Goal: Transaction & Acquisition: Purchase product/service

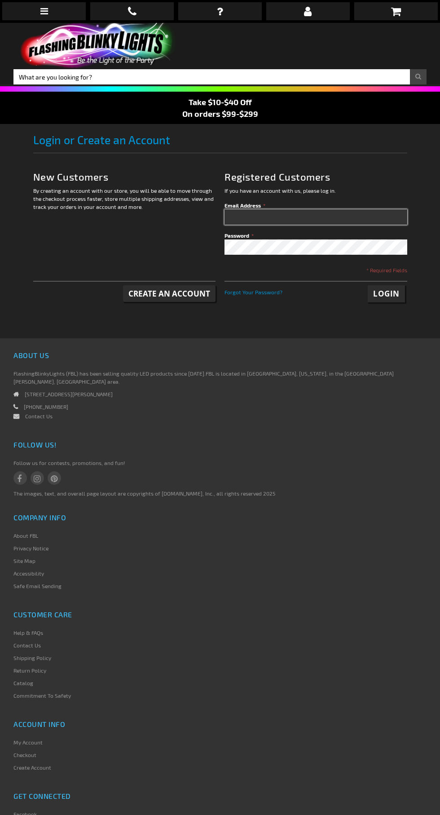
click at [260, 214] on input "Email Address" at bounding box center [316, 216] width 183 height 15
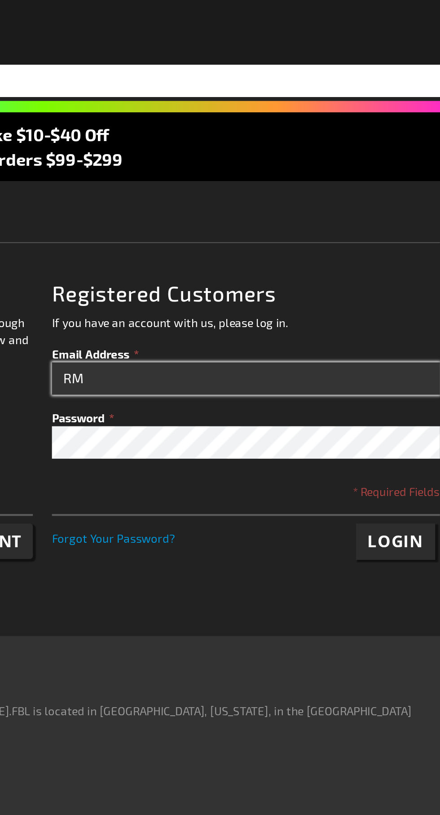
type input "RM"
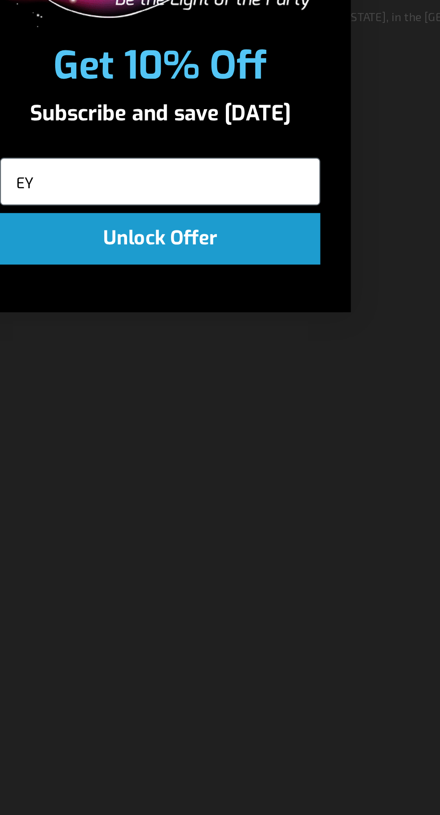
type input "E"
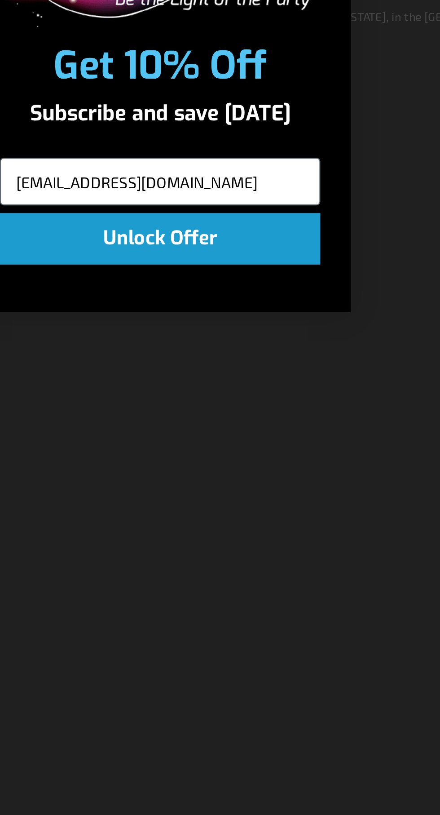
type input "RMEYER64@AOL.com"
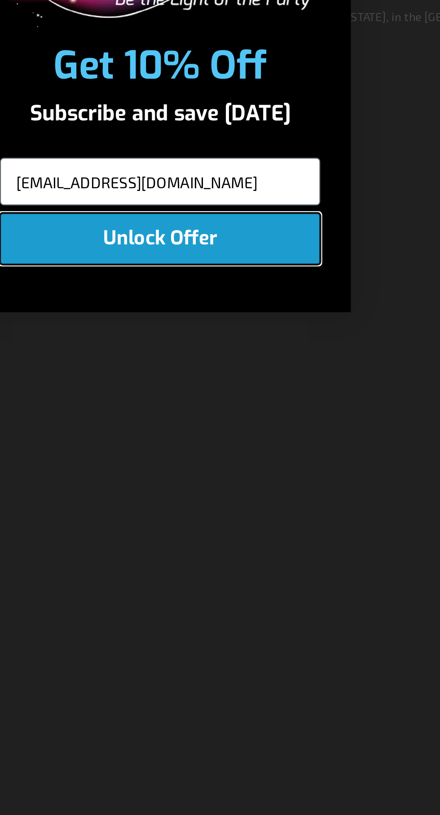
click at [227, 480] on button "Unlock Offer" at bounding box center [220, 478] width 151 height 24
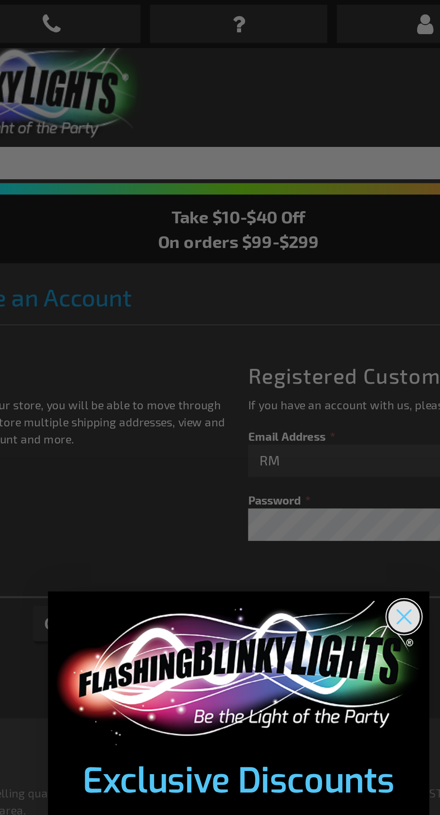
click at [301, 294] on icon "Close dialog" at bounding box center [298, 290] width 6 height 6
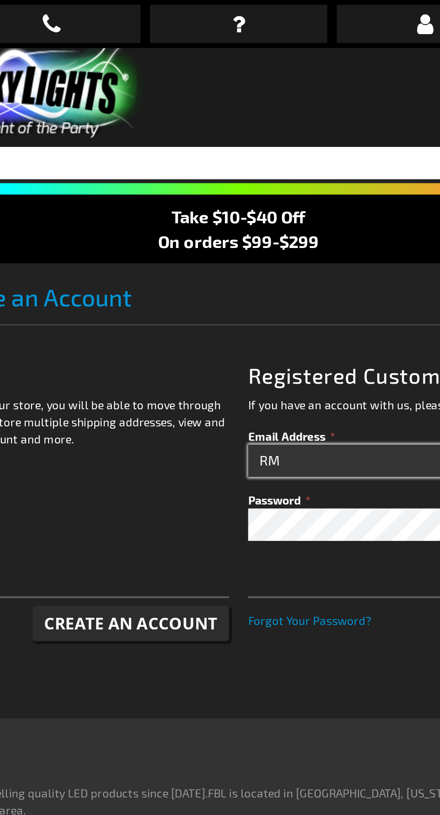
click at [256, 217] on input "RM" at bounding box center [316, 216] width 183 height 15
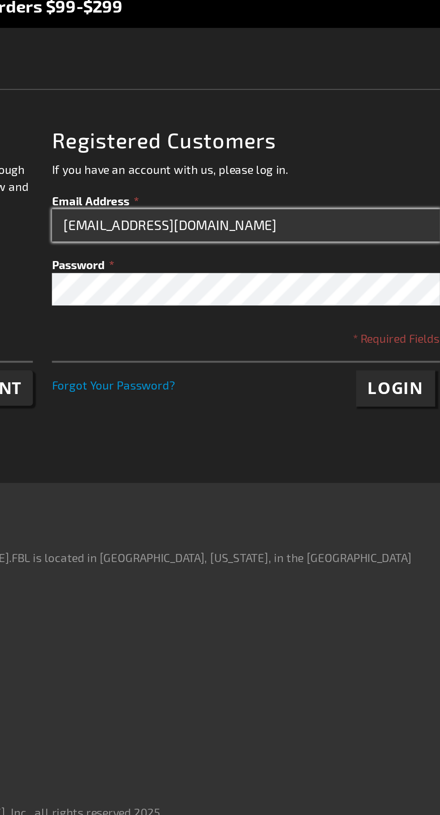
type input "RMEYER64@AOL.com"
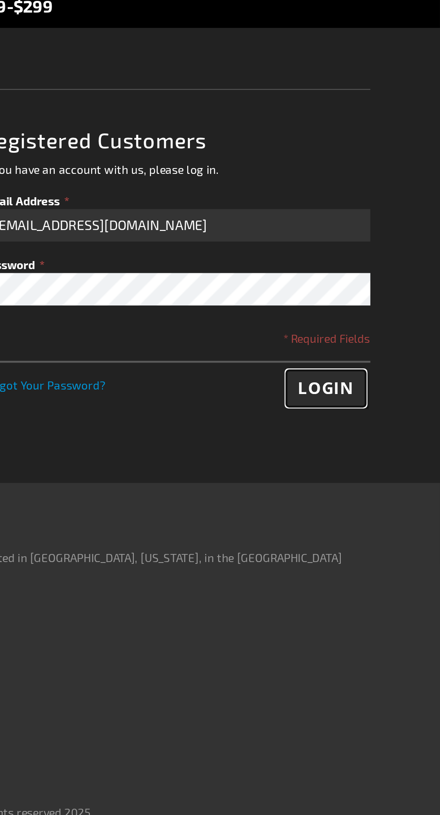
click at [384, 298] on span "Login" at bounding box center [386, 293] width 26 height 10
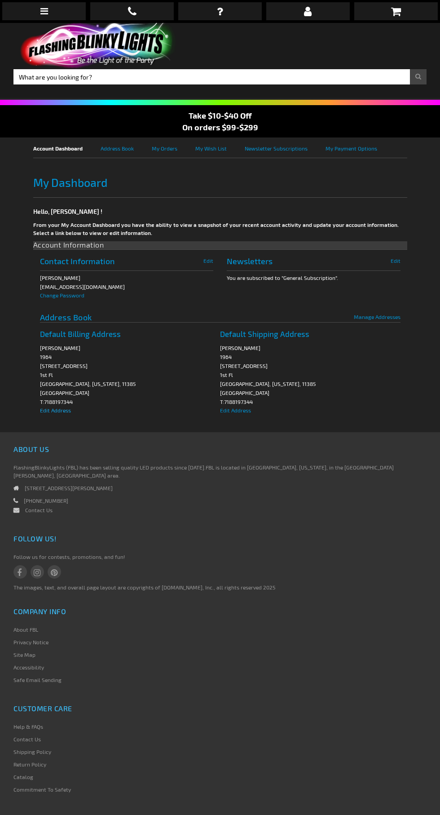
click at [53, 411] on span "Edit Address" at bounding box center [55, 410] width 31 height 6
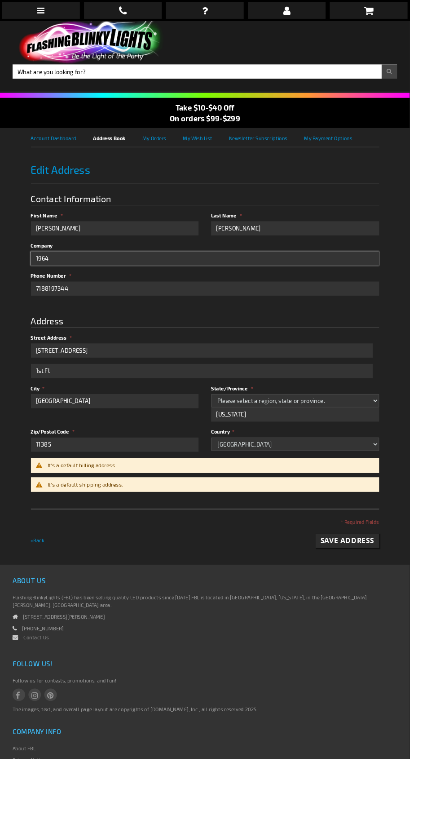
click at [106, 277] on input "1964" at bounding box center [220, 277] width 374 height 15
type input "1"
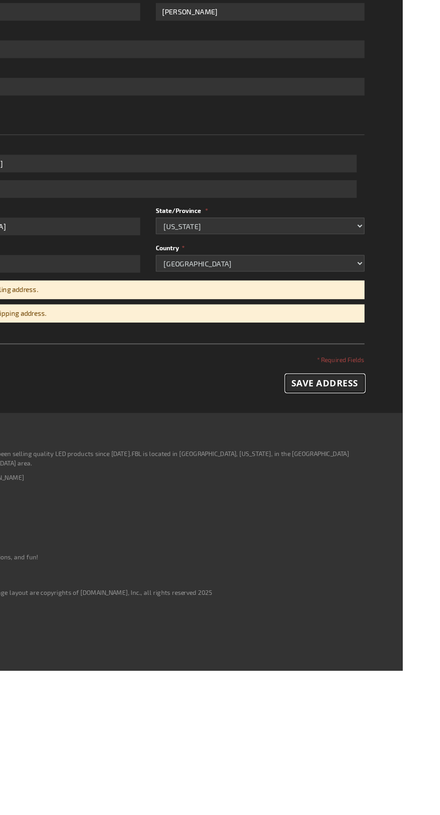
click at [368, 570] on span "Save Address" at bounding box center [372, 566] width 57 height 10
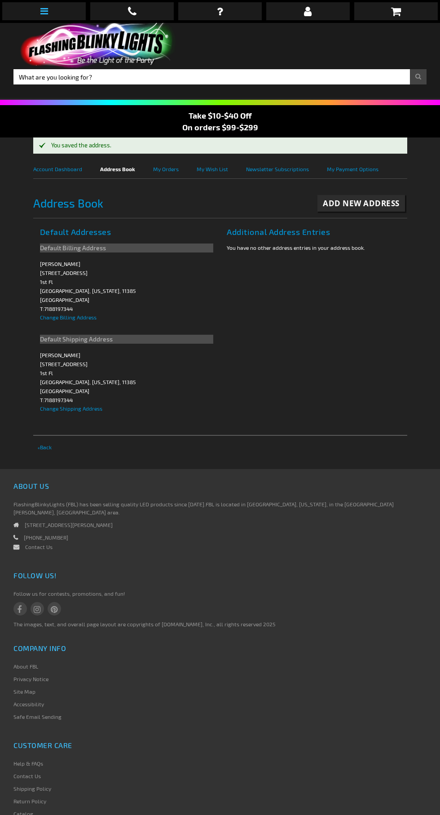
click at [45, 7] on icon at bounding box center [44, 11] width 8 height 9
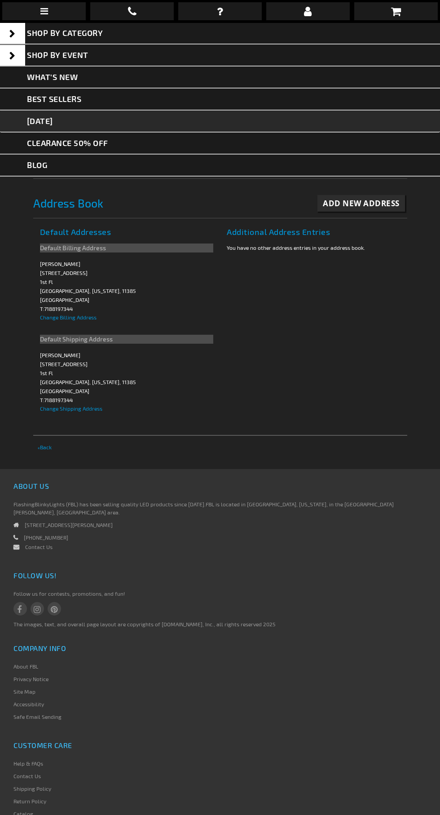
click at [106, 119] on link "[DATE]" at bounding box center [220, 121] width 440 height 22
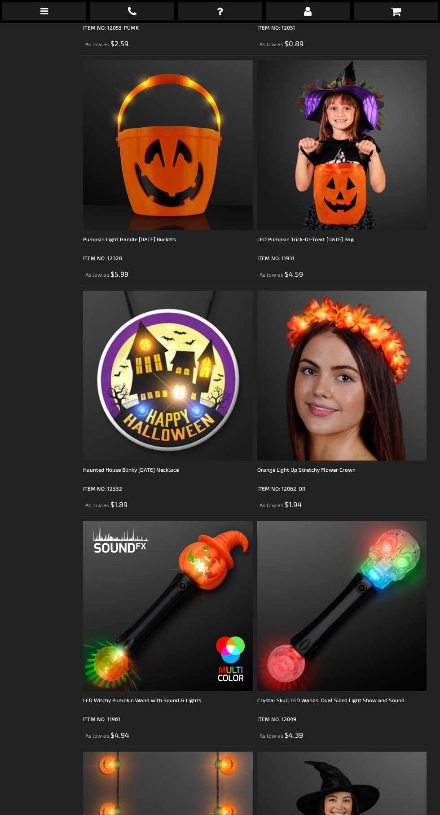
scroll to position [2236, 0]
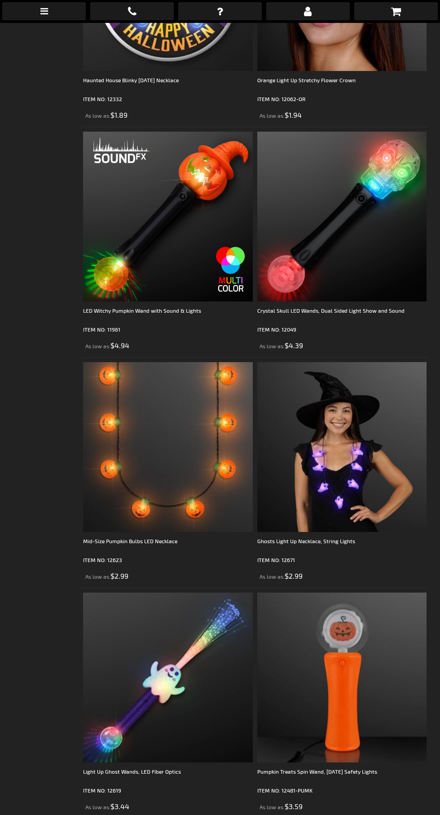
click at [342, 438] on img at bounding box center [342, 447] width 170 height 170
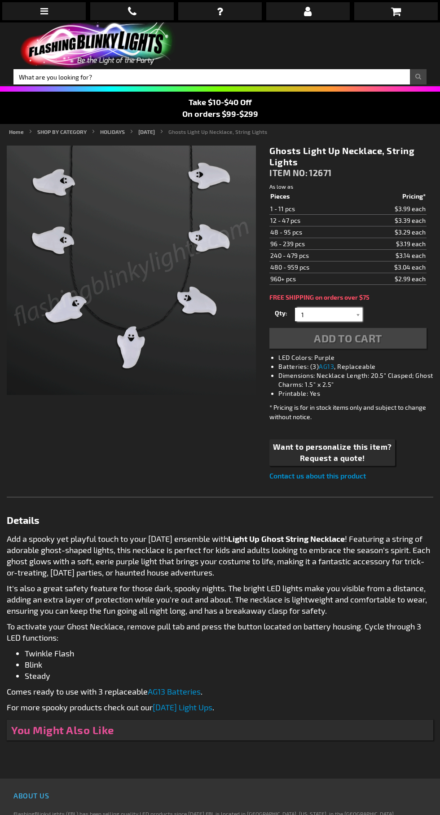
click at [324, 313] on input "1" at bounding box center [329, 314] width 65 height 13
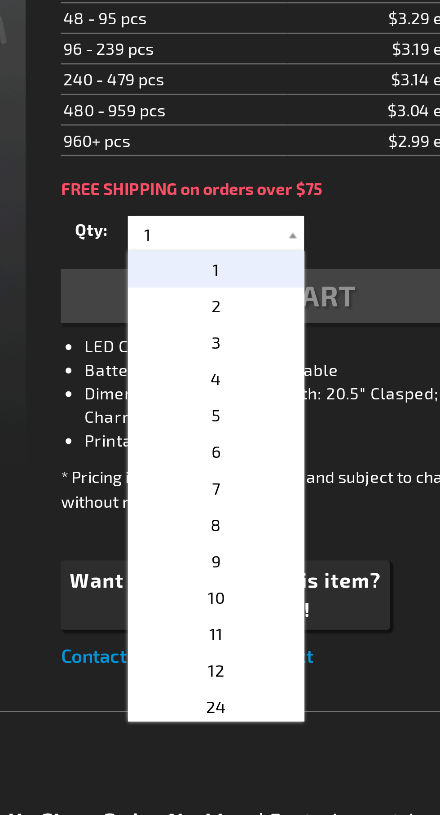
click at [388, 335] on div "Add to Cart" at bounding box center [347, 330] width 157 height 21
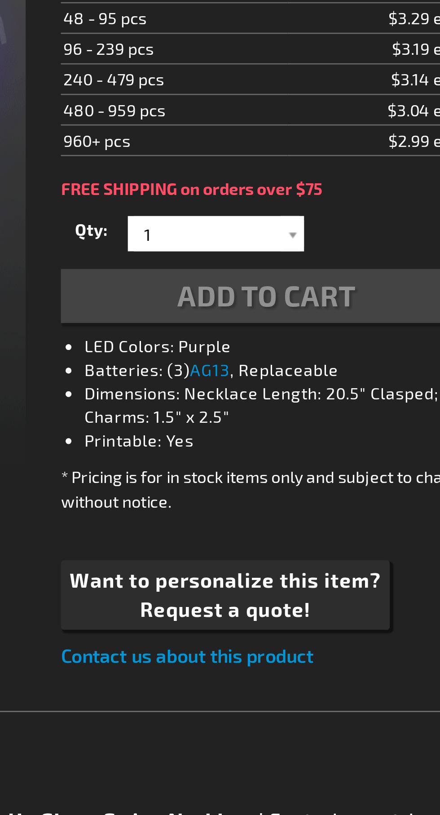
click at [374, 330] on div "Add to Cart" at bounding box center [347, 330] width 157 height 21
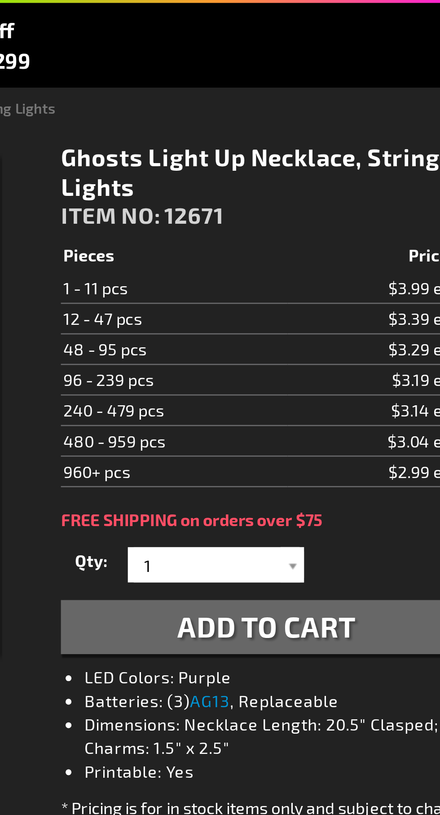
click at [342, 333] on span "Add to Cart" at bounding box center [348, 329] width 68 height 13
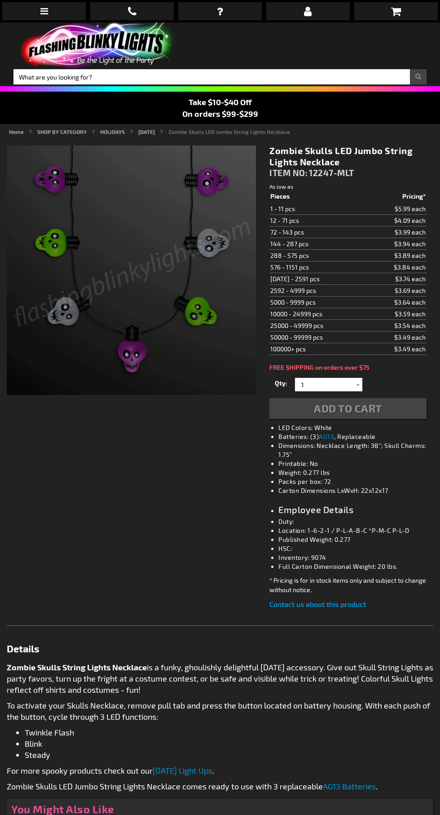
click at [339, 409] on div "Add to Cart" at bounding box center [347, 408] width 157 height 21
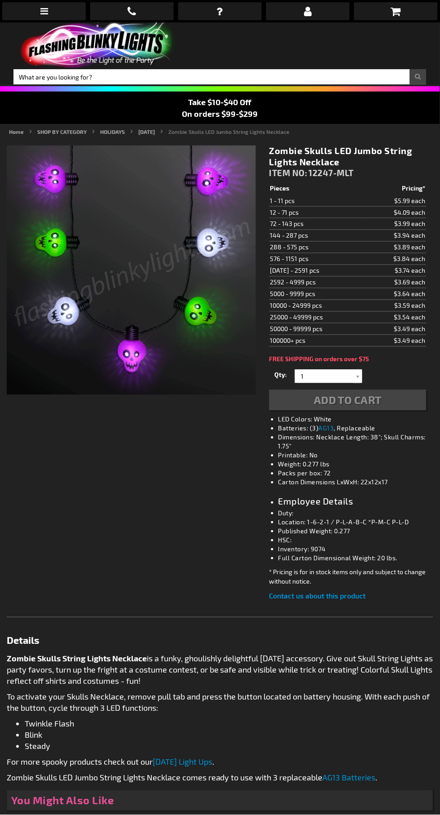
click at [352, 403] on div "Add to Cart" at bounding box center [347, 400] width 157 height 21
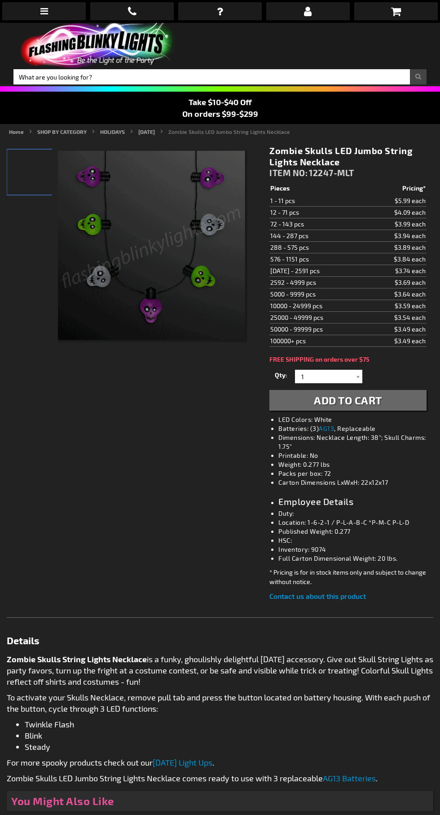
click at [361, 406] on span "Add to Cart" at bounding box center [348, 399] width 68 height 13
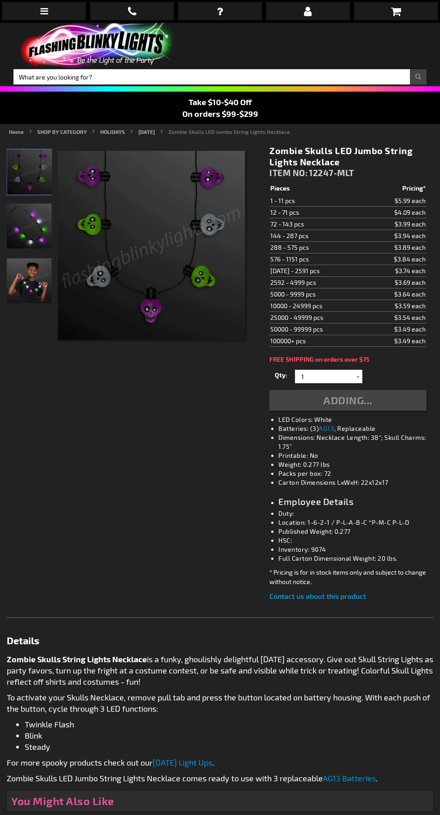
click at [357, 408] on div "Adding..." at bounding box center [347, 400] width 157 height 21
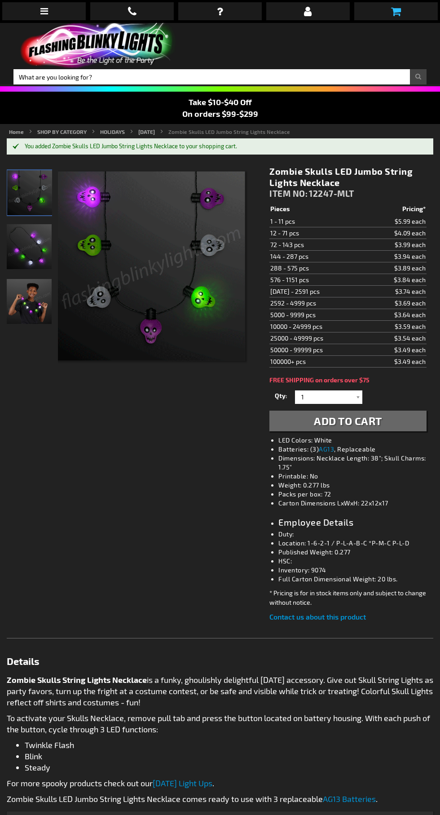
click at [396, 11] on icon at bounding box center [396, 11] width 10 height 11
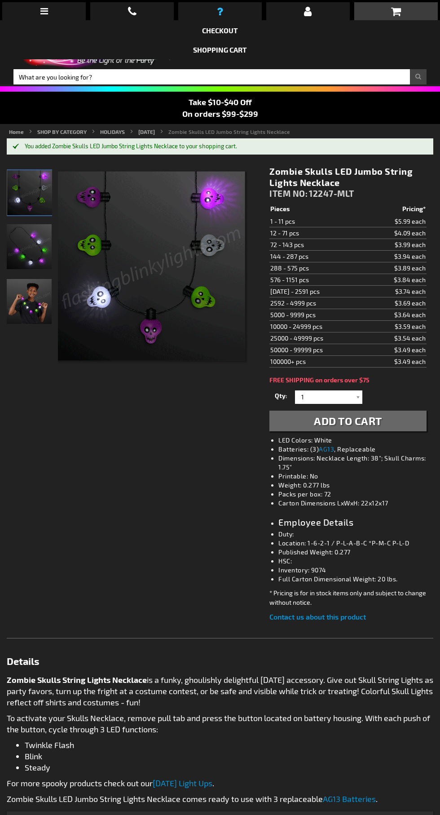
click at [219, 13] on icon at bounding box center [220, 11] width 6 height 11
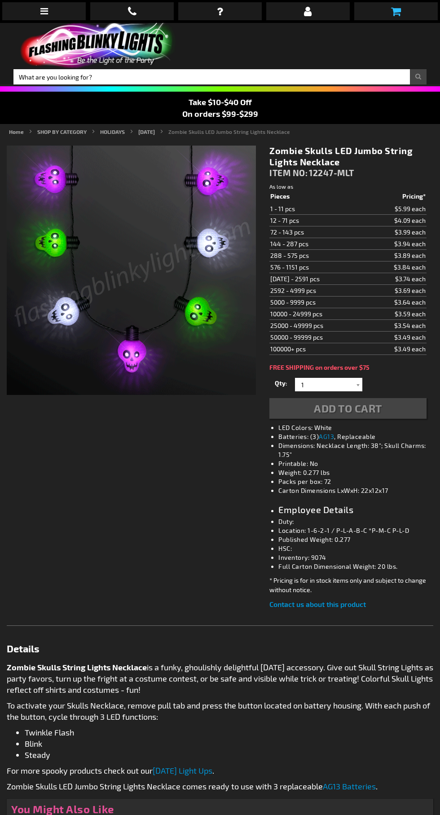
click at [406, 18] on link at bounding box center [396, 11] width 84 height 18
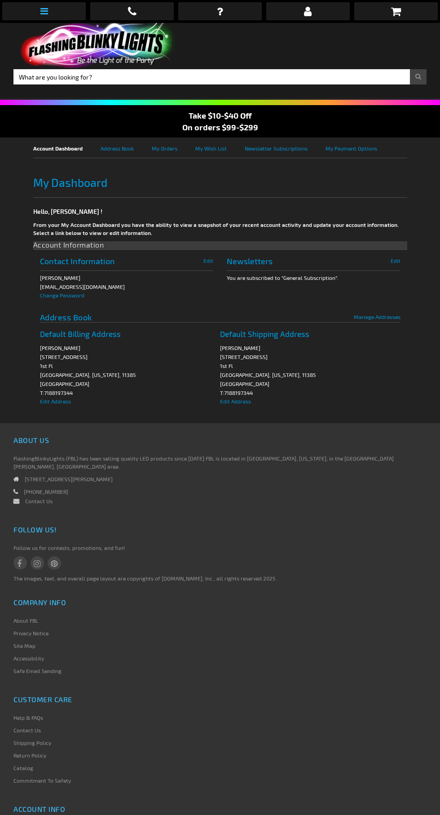
click at [49, 8] on link at bounding box center [44, 11] width 84 height 18
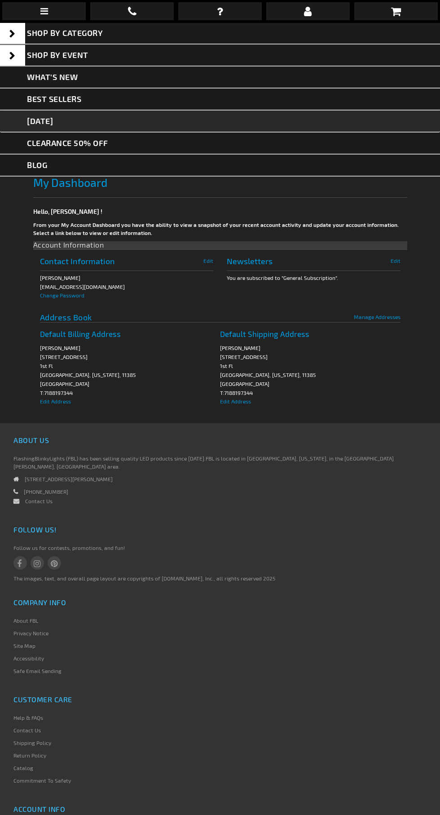
click at [72, 117] on link "[DATE]" at bounding box center [220, 121] width 440 height 22
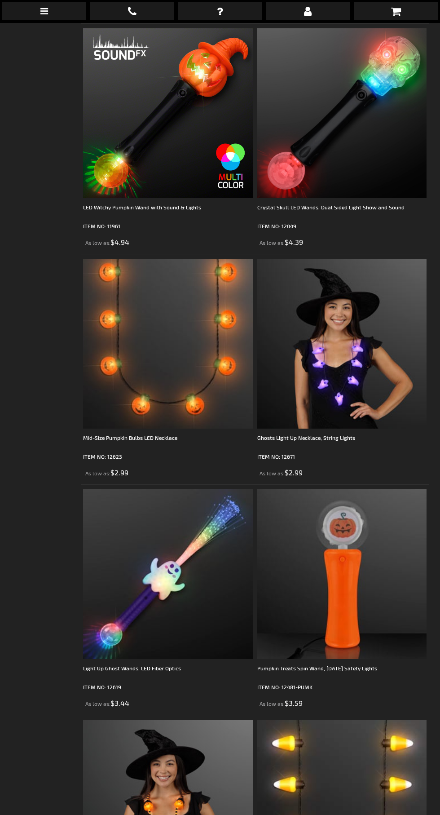
scroll to position [2347, 0]
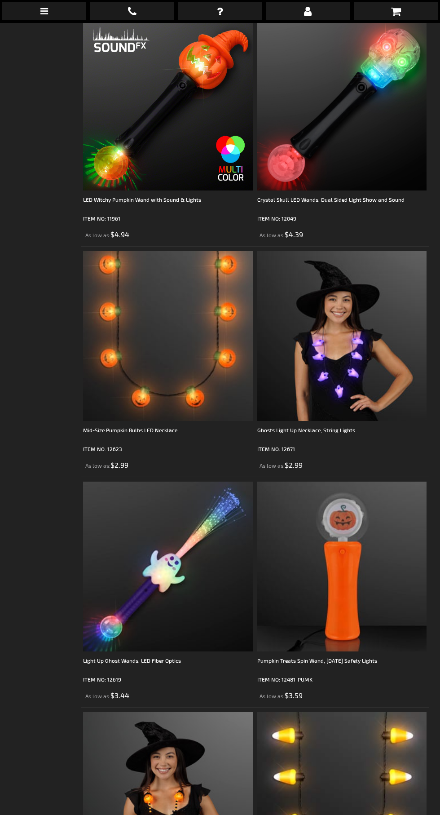
click at [350, 339] on img at bounding box center [342, 336] width 170 height 170
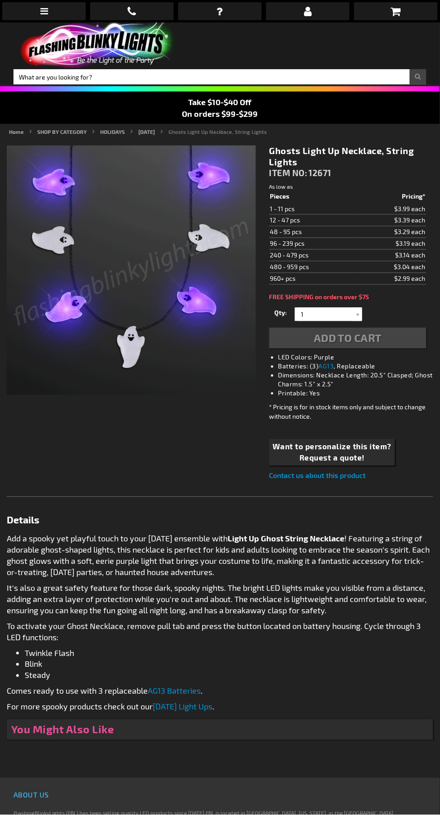
click at [339, 353] on li "LED Colors: Purple" at bounding box center [356, 357] width 157 height 9
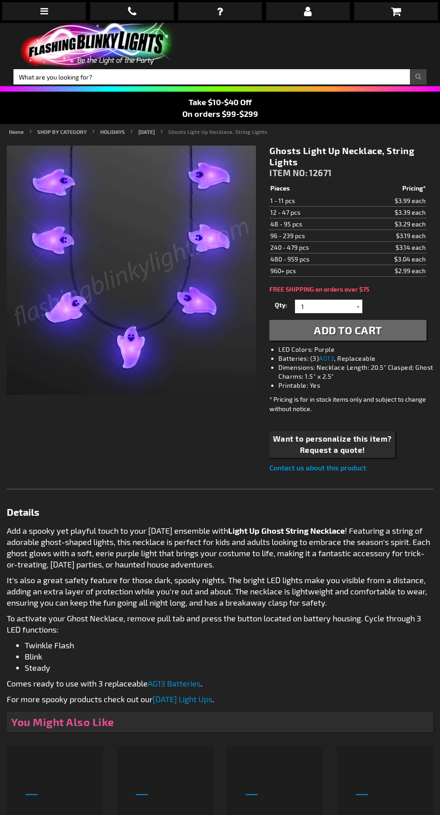
click at [359, 326] on span "Add to Cart" at bounding box center [348, 329] width 68 height 13
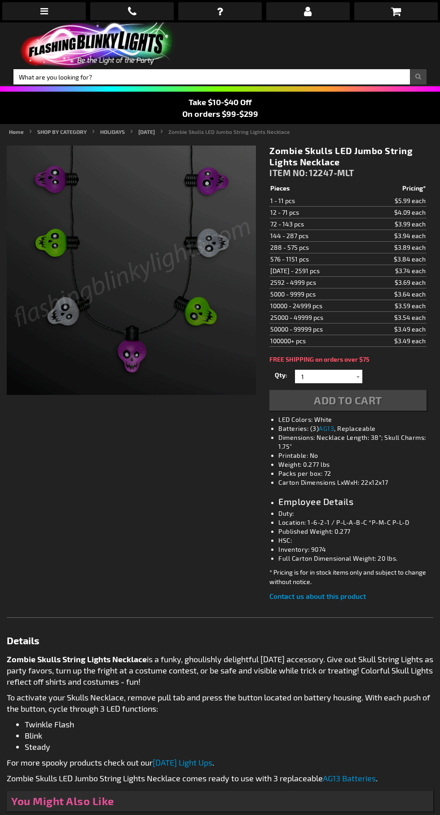
click at [336, 410] on div "Add to Cart" at bounding box center [347, 400] width 157 height 21
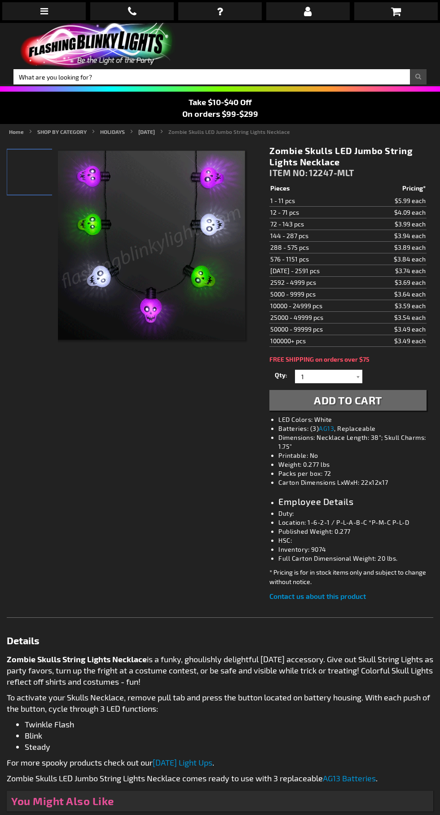
click at [364, 399] on span "Add to Cart" at bounding box center [348, 399] width 68 height 13
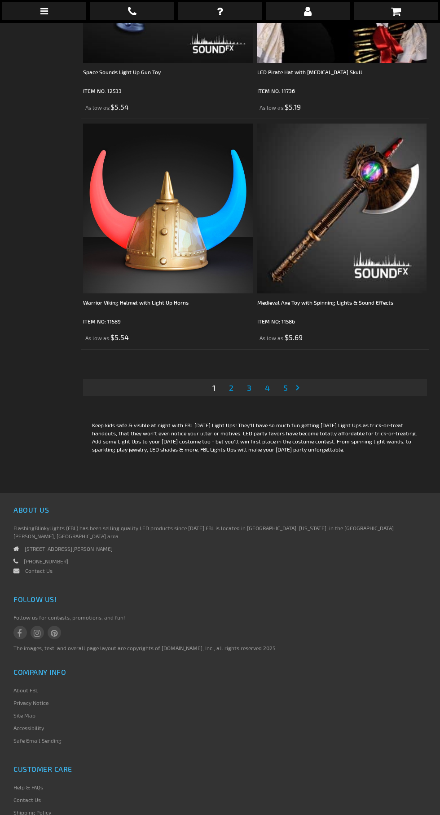
scroll to position [6853, 0]
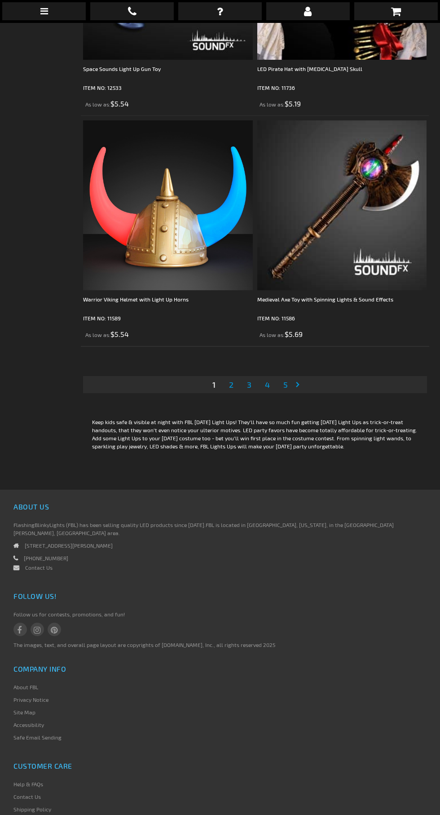
click at [231, 379] on span "2" at bounding box center [231, 384] width 4 height 10
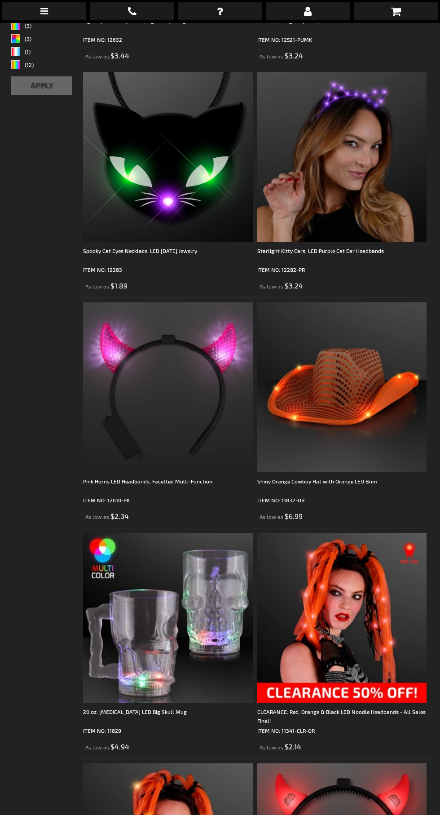
scroll to position [22, 0]
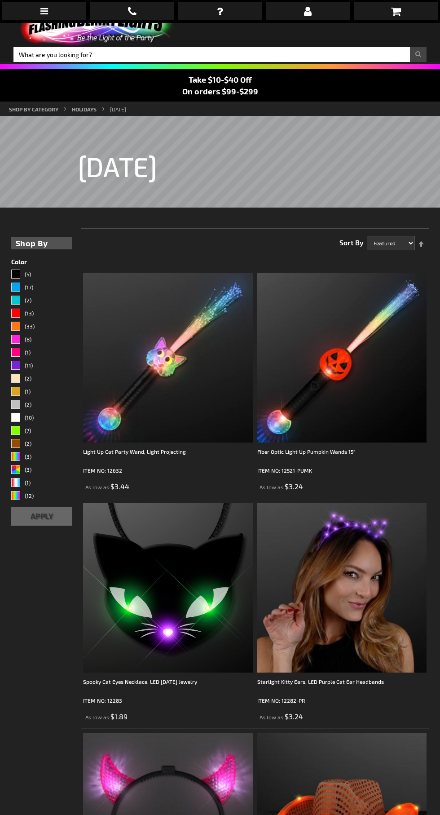
click at [362, 574] on img at bounding box center [342, 587] width 170 height 170
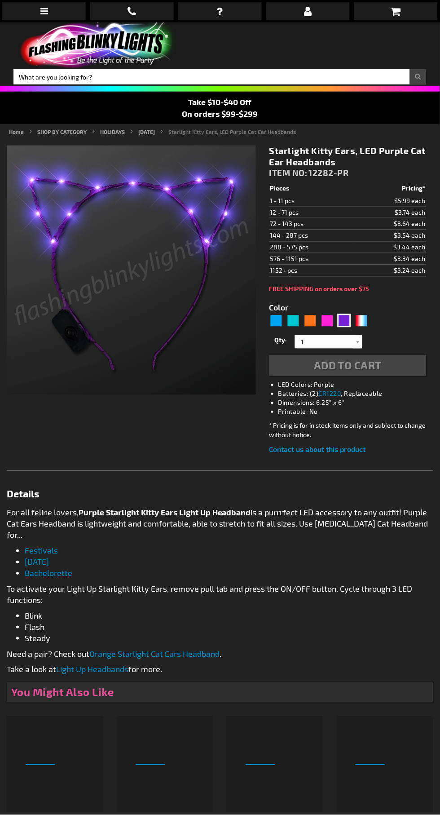
click at [339, 372] on div "Add to Cart" at bounding box center [347, 365] width 157 height 21
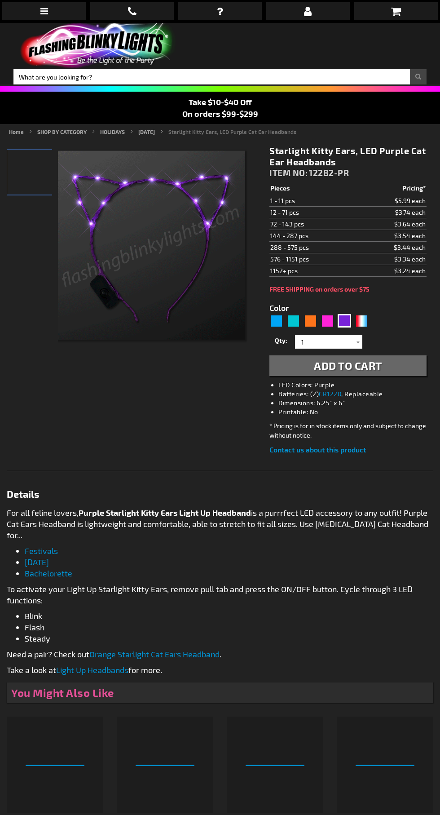
click at [346, 368] on span "Add to Cart" at bounding box center [348, 365] width 68 height 13
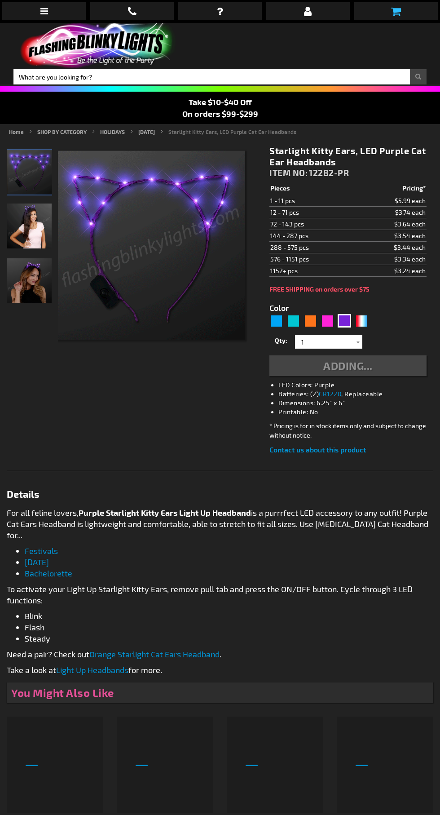
click at [397, 8] on icon at bounding box center [396, 11] width 10 height 11
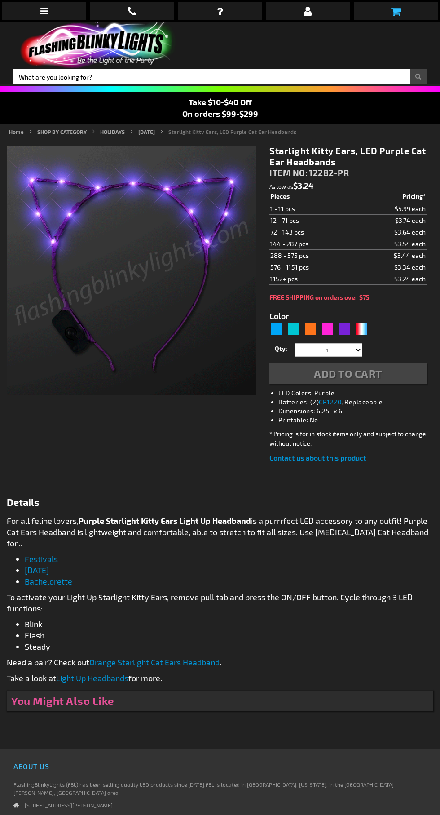
click at [387, 13] on link at bounding box center [396, 11] width 84 height 18
type input "5640"
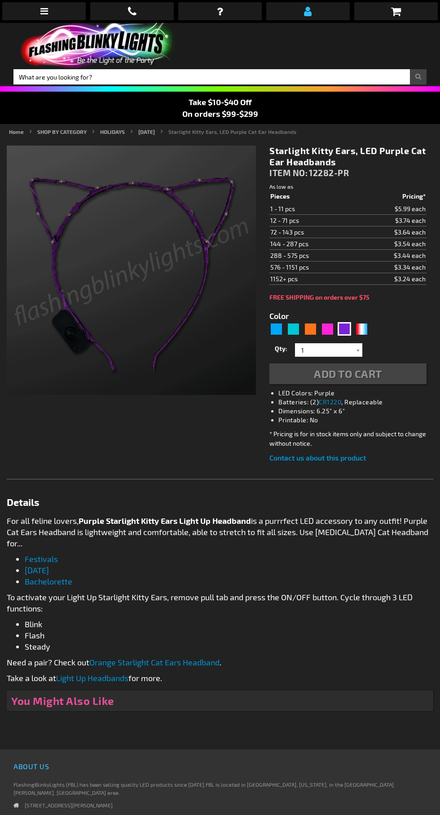
click at [317, 11] on link at bounding box center [308, 11] width 84 height 18
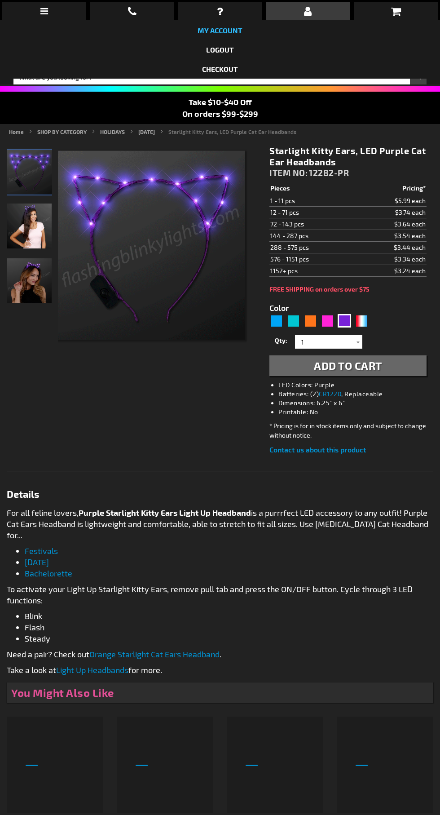
click at [216, 34] on link "My Account" at bounding box center [220, 30] width 45 height 9
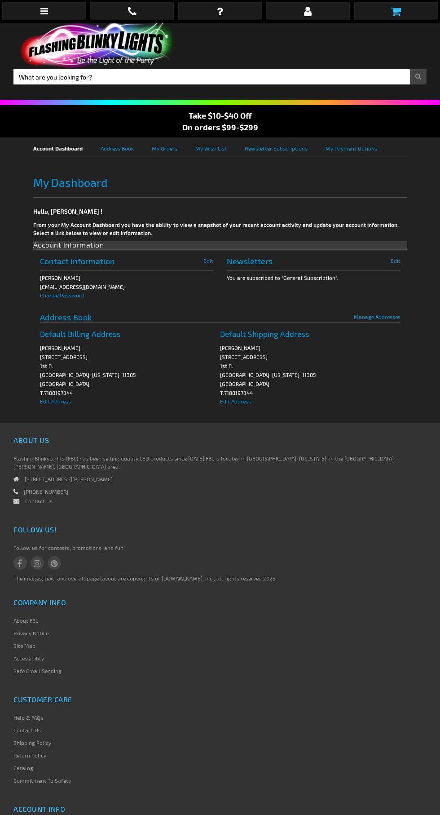
click at [386, 13] on link at bounding box center [396, 11] width 84 height 18
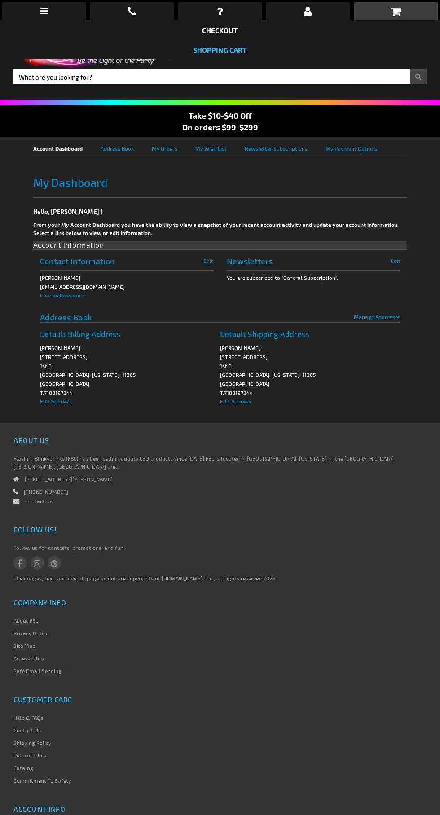
click at [238, 50] on link "Shopping Cart" at bounding box center [220, 49] width 54 height 9
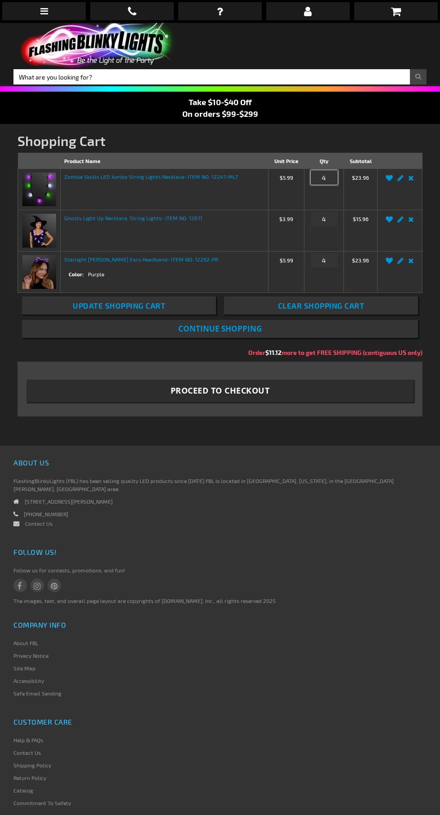
click at [324, 177] on input "4" at bounding box center [324, 177] width 27 height 14
click at [411, 181] on link "Remove item" at bounding box center [411, 181] width 10 height 0
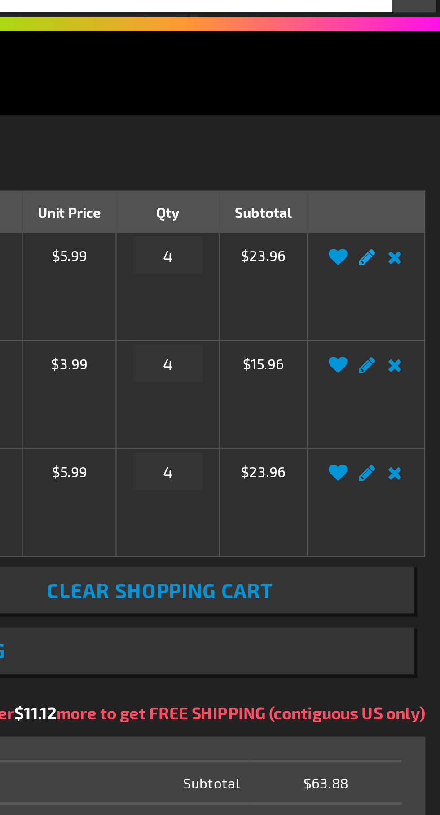
click at [402, 181] on link "Edit" at bounding box center [400, 181] width 11 height 0
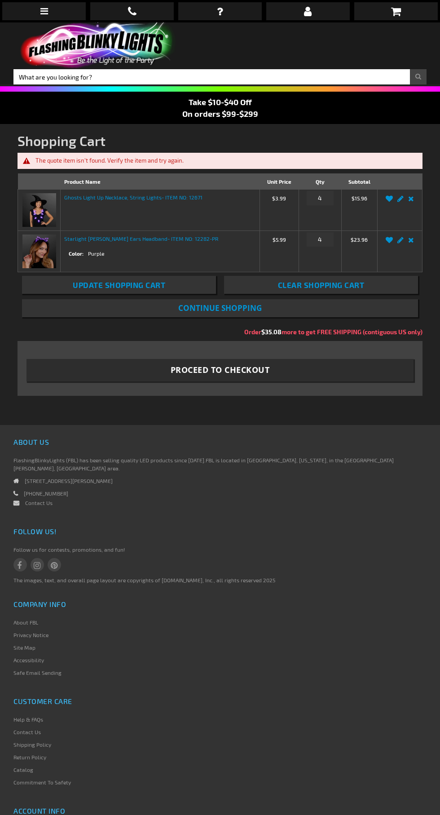
click at [327, 176] on th "Qty" at bounding box center [320, 181] width 43 height 16
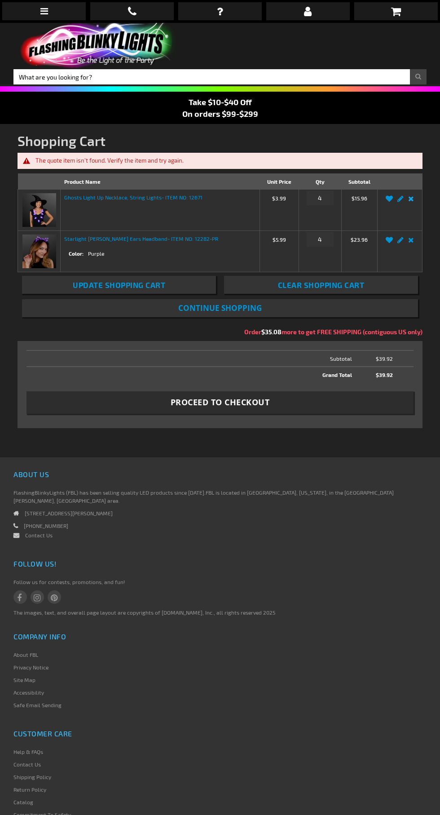
click at [411, 201] on link "Remove item" at bounding box center [411, 201] width 10 height 0
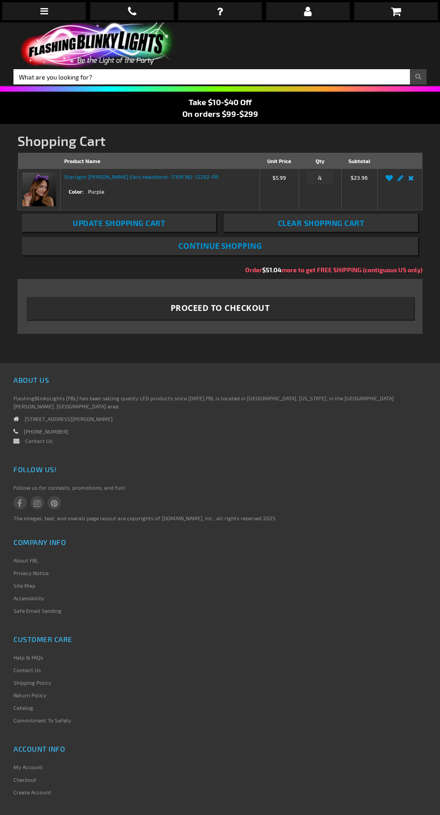
click at [411, 181] on link "Remove item" at bounding box center [411, 181] width 10 height 0
click at [409, 181] on link "Remove item" at bounding box center [411, 181] width 10 height 0
click at [411, 181] on link "Remove item" at bounding box center [411, 181] width 10 height 0
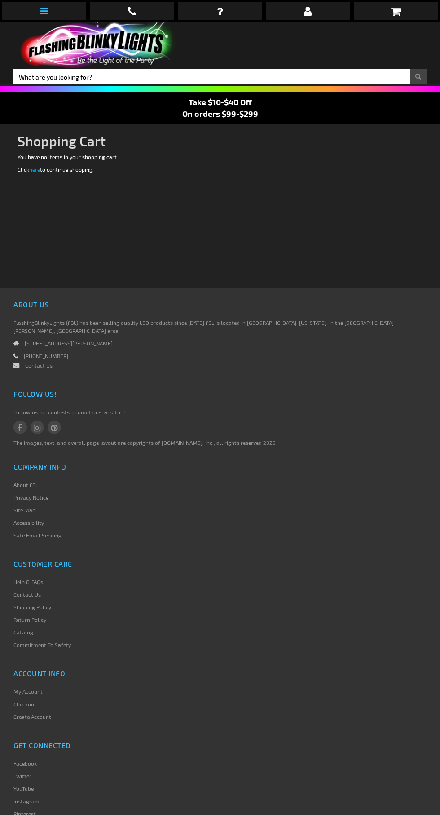
click at [44, 11] on icon at bounding box center [44, 11] width 8 height 9
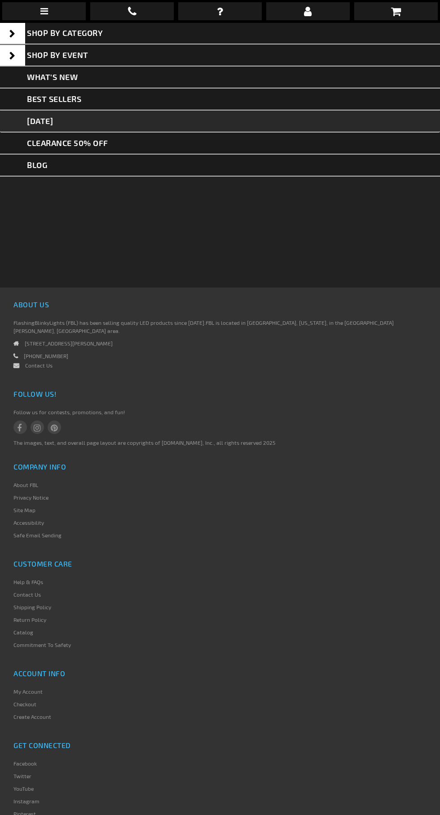
click at [96, 119] on link "[DATE]" at bounding box center [220, 121] width 440 height 22
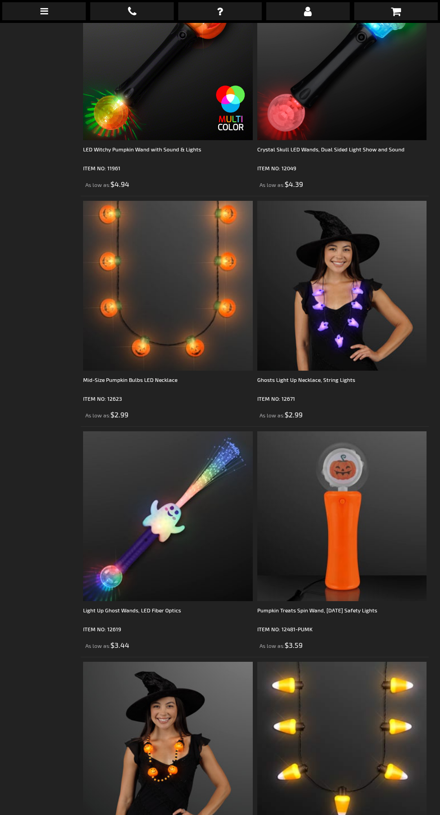
scroll to position [2406, 0]
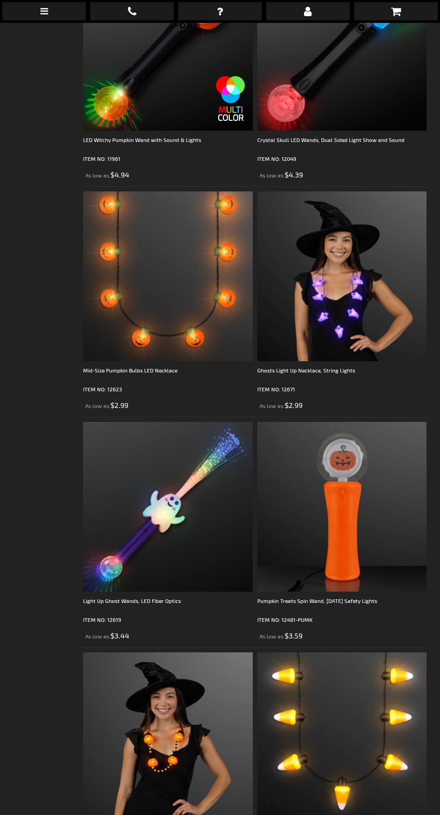
click at [344, 282] on img at bounding box center [342, 276] width 170 height 170
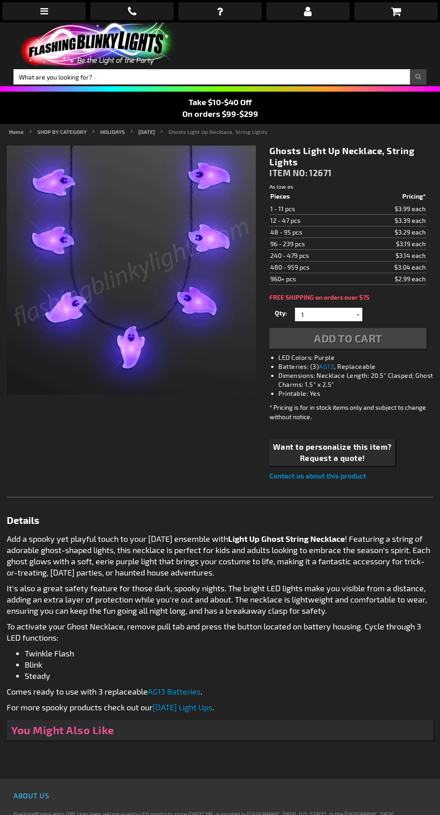
click at [339, 344] on div "Add to Cart" at bounding box center [347, 338] width 157 height 21
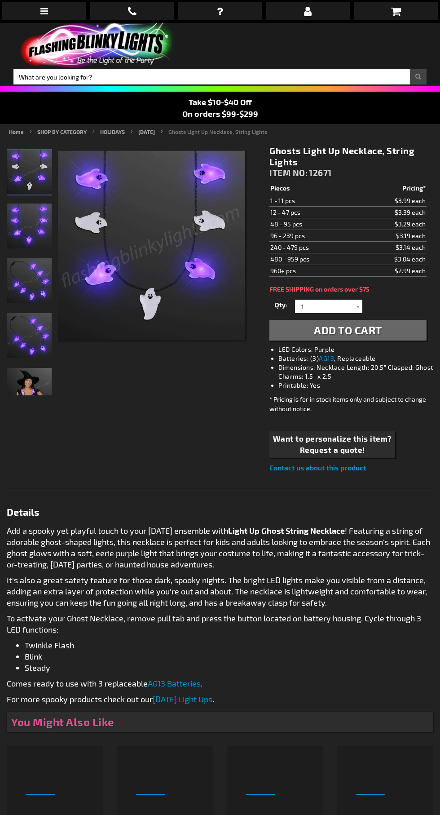
click at [357, 332] on span "Add to Cart" at bounding box center [348, 329] width 68 height 13
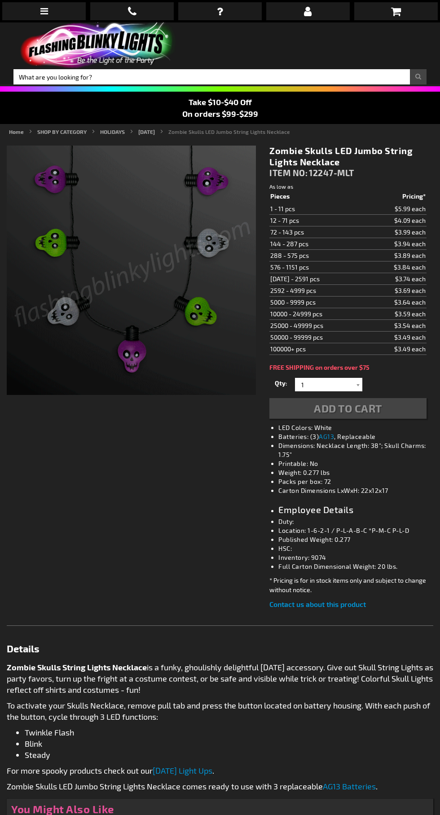
click at [352, 410] on div "Add to Cart" at bounding box center [347, 408] width 157 height 21
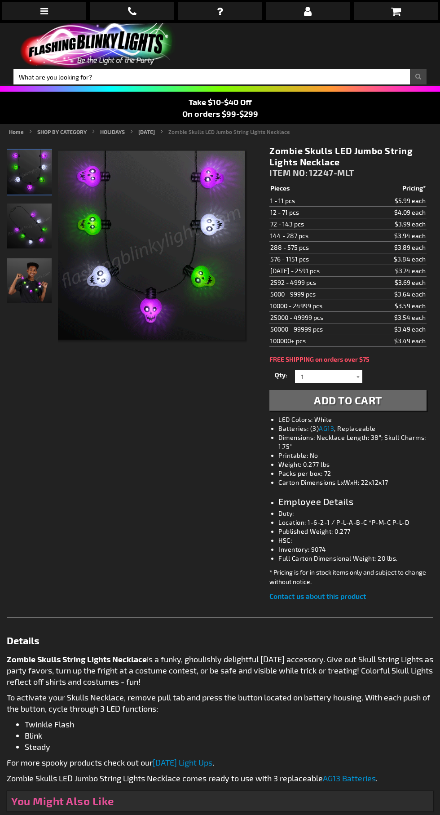
click at [332, 399] on span "Add to Cart" at bounding box center [348, 399] width 68 height 13
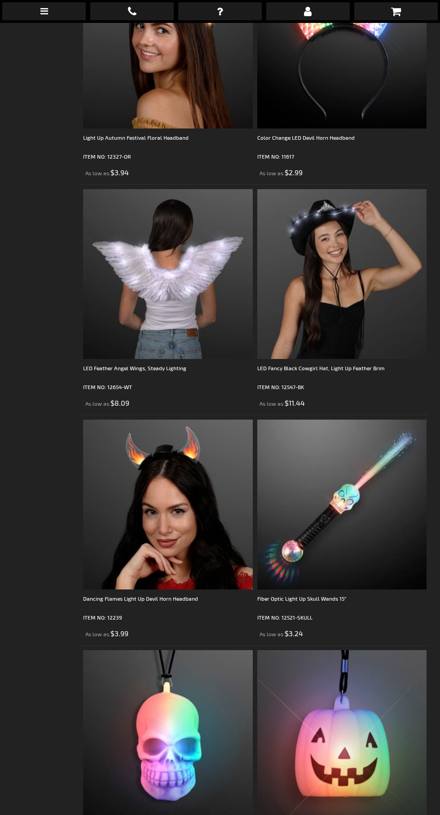
scroll to position [4750, 0]
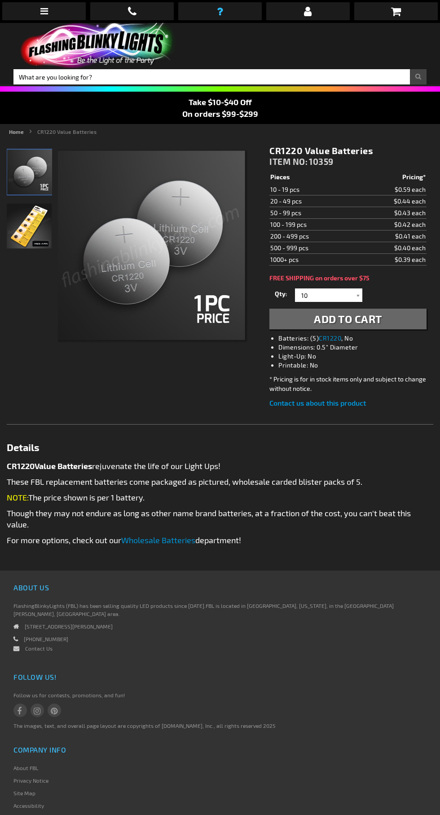
click at [225, 13] on link at bounding box center [220, 11] width 84 height 18
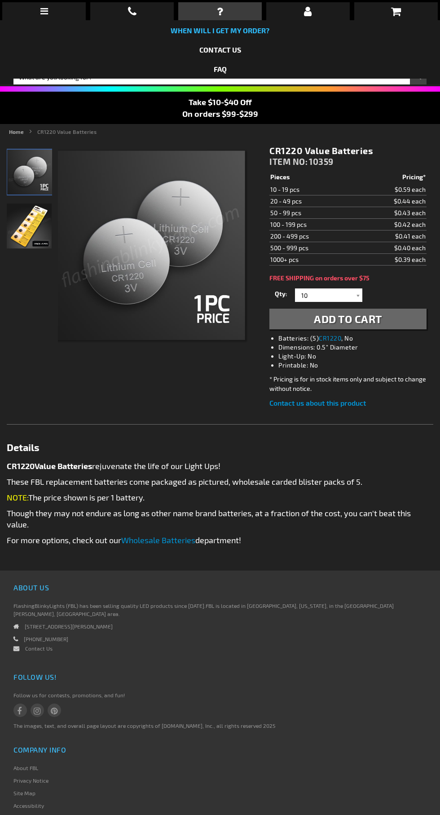
click at [234, 32] on link "When will I get my order?" at bounding box center [220, 30] width 99 height 9
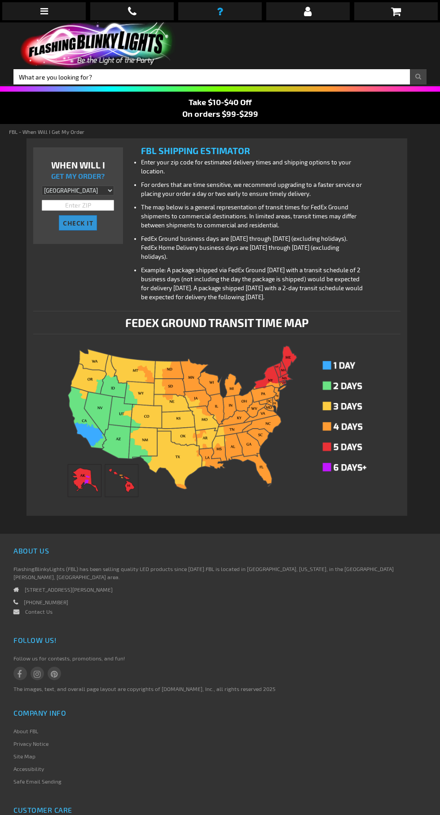
click at [220, 12] on icon at bounding box center [220, 11] width 6 height 11
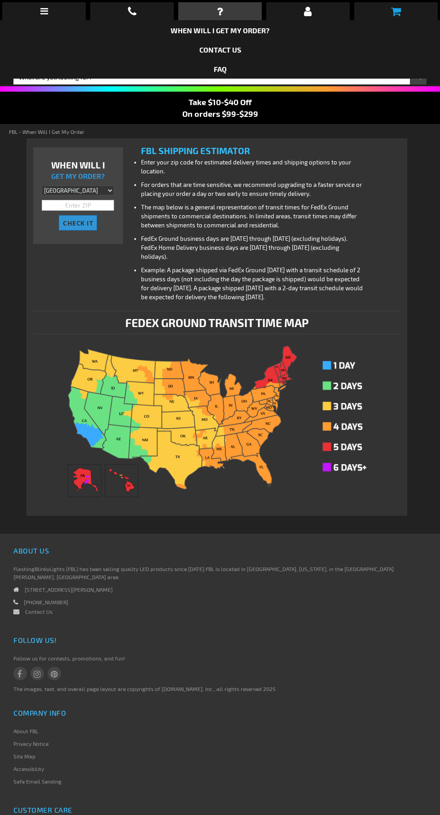
click at [396, 11] on icon at bounding box center [396, 11] width 10 height 11
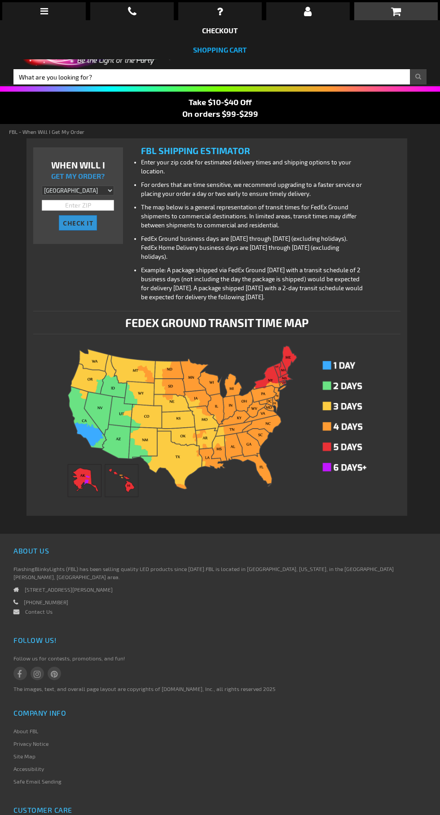
click at [234, 51] on link "Shopping Cart" at bounding box center [220, 49] width 54 height 9
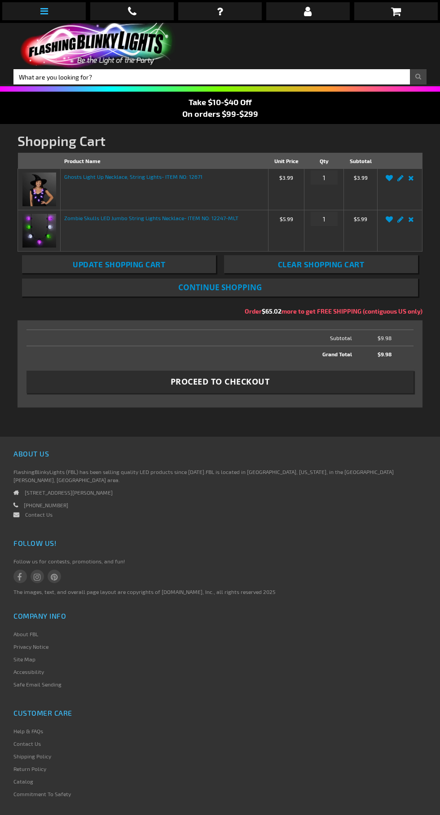
click at [44, 11] on icon at bounding box center [44, 11] width 8 height 9
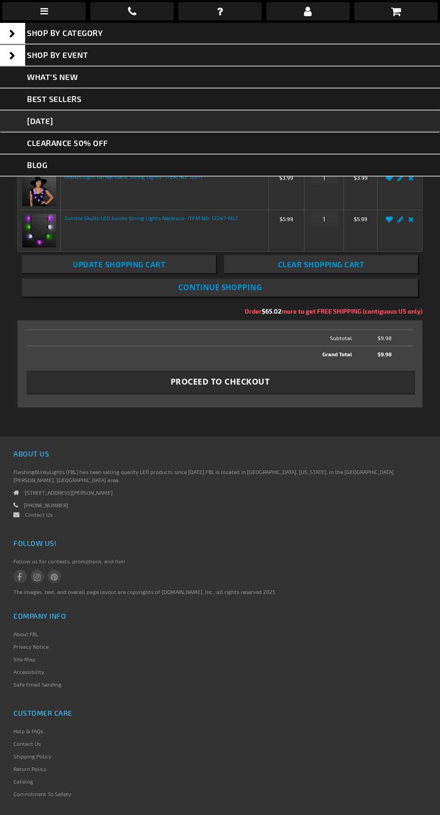
click at [82, 120] on link "[DATE]" at bounding box center [220, 121] width 440 height 22
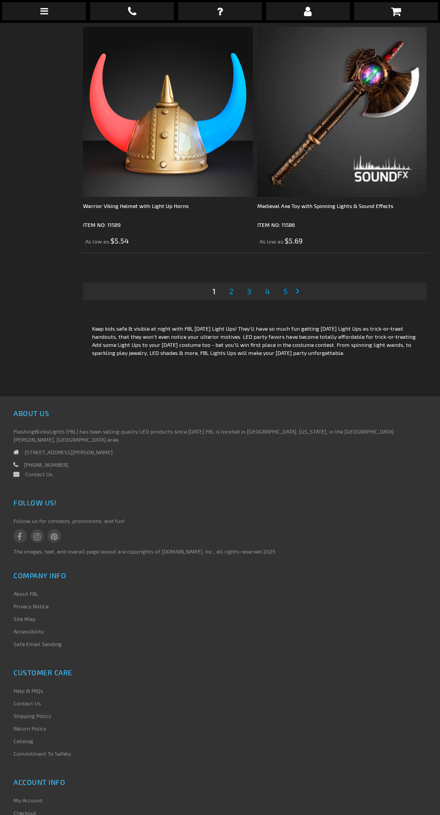
scroll to position [6947, 0]
click at [231, 286] on span "2" at bounding box center [231, 291] width 4 height 10
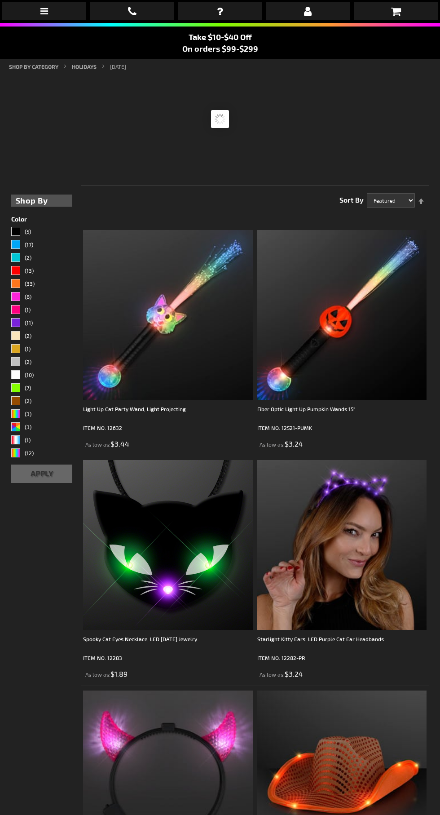
scroll to position [22, 0]
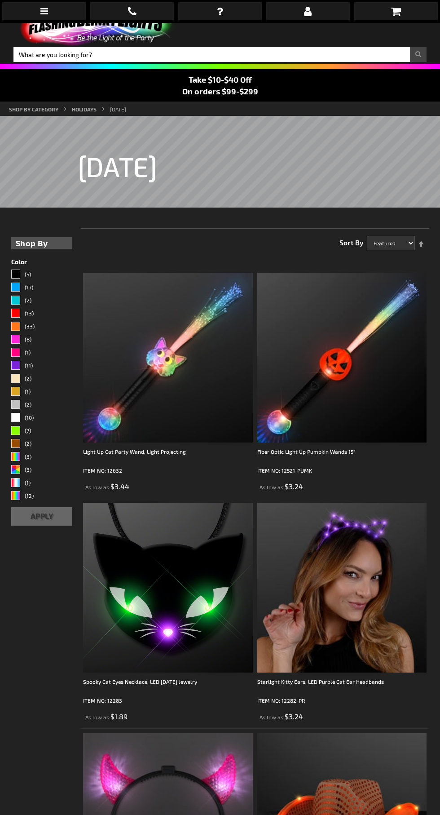
click at [366, 559] on img at bounding box center [342, 587] width 170 height 170
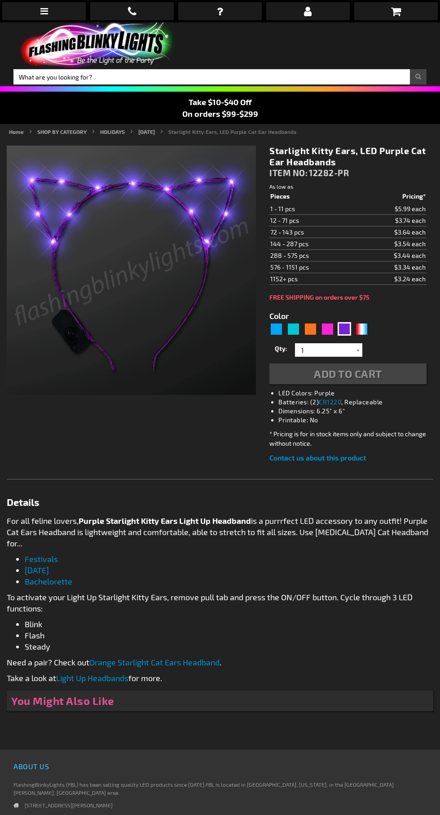
click at [335, 380] on div "Add to Cart" at bounding box center [347, 373] width 157 height 21
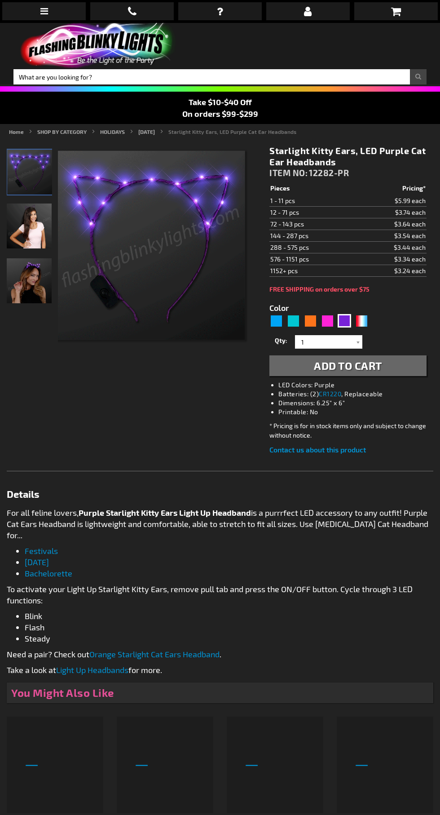
click at [334, 365] on span "Add to Cart" at bounding box center [348, 365] width 68 height 13
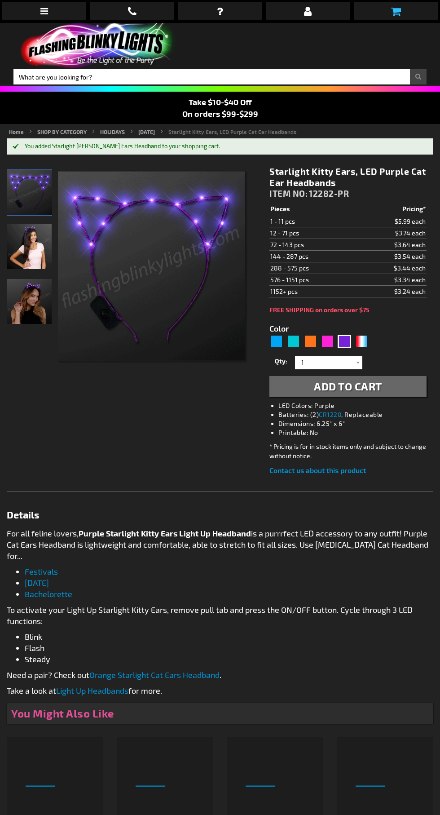
click at [414, 5] on link at bounding box center [396, 11] width 84 height 18
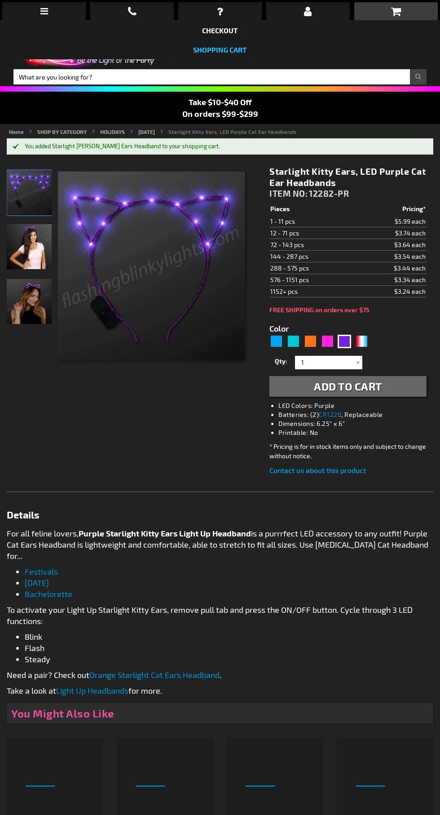
click at [241, 50] on link "Shopping Cart" at bounding box center [220, 49] width 54 height 9
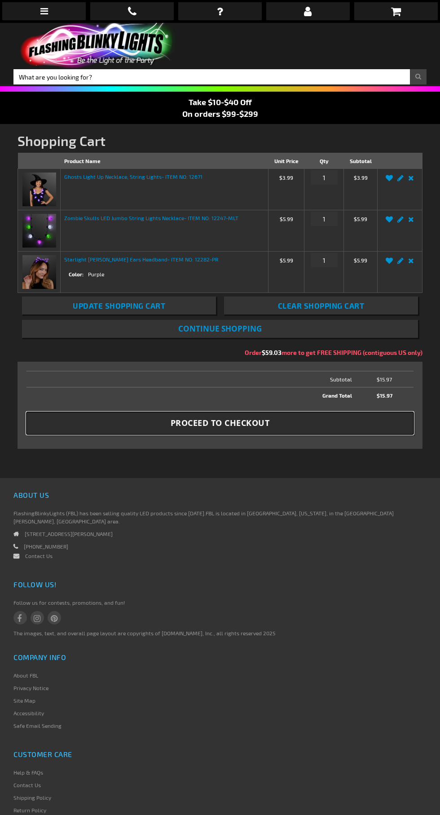
click at [207, 427] on span "Proceed to Checkout" at bounding box center [220, 422] width 99 height 11
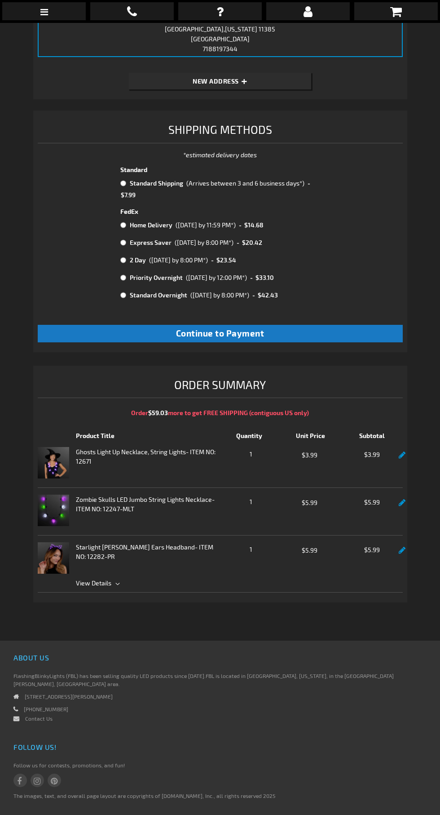
scroll to position [275, 0]
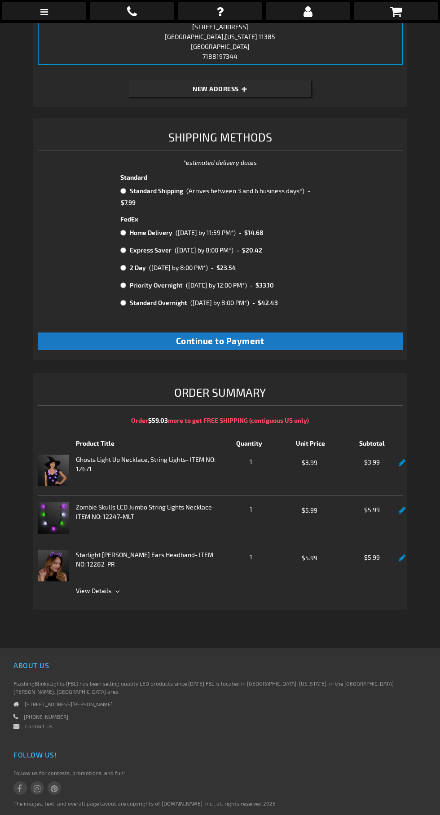
click at [124, 190] on input "radio" at bounding box center [123, 190] width 6 height 7
radio input "true"
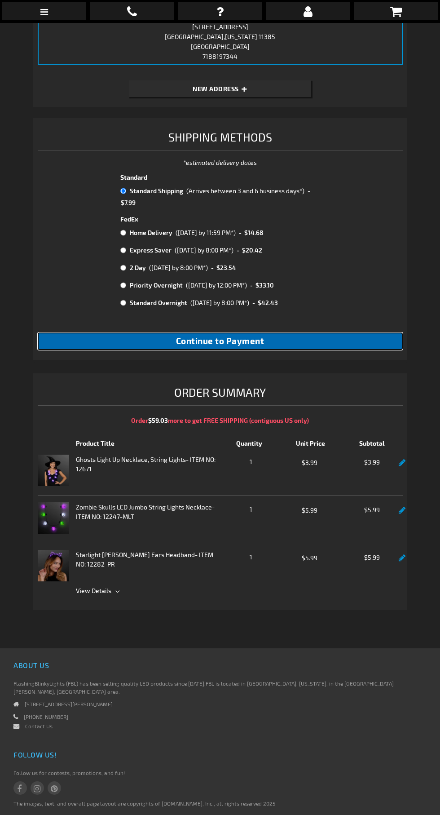
click at [255, 345] on span "Continue to Payment" at bounding box center [220, 340] width 88 height 10
checkbox input "true"
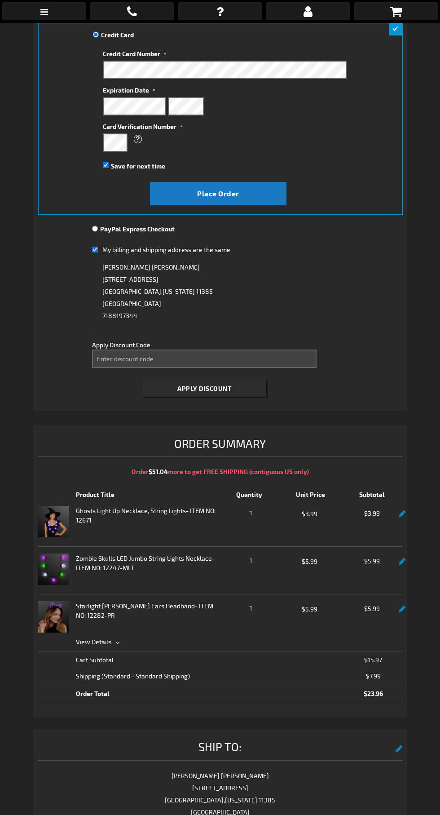
scroll to position [150, 0]
click at [6, 483] on div "Contact Compare Products 0 items My Account Checkout Logout Skip to Content My …" at bounding box center [220, 725] width 440 height 1705
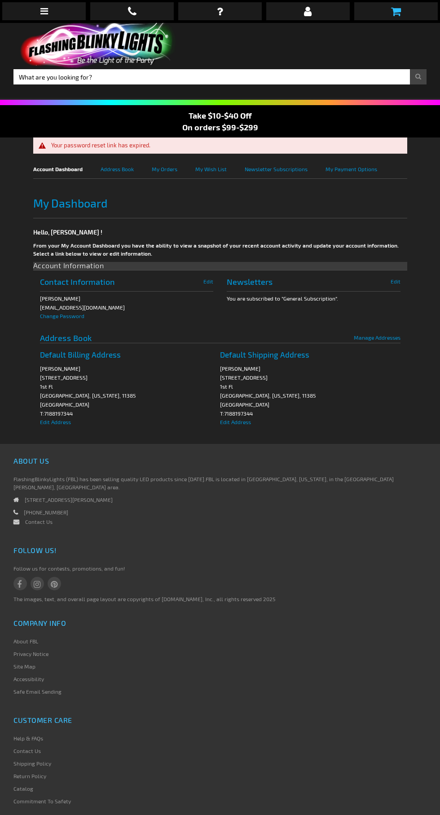
click at [410, 4] on link at bounding box center [396, 11] width 84 height 18
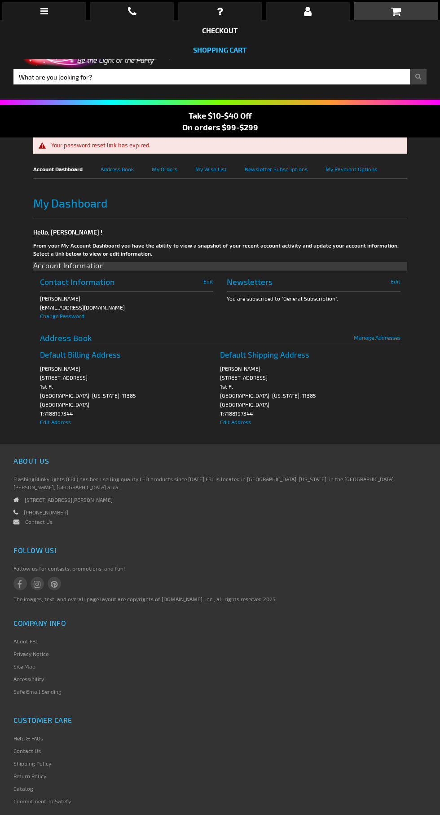
click at [237, 50] on link "Shopping Cart" at bounding box center [220, 49] width 54 height 9
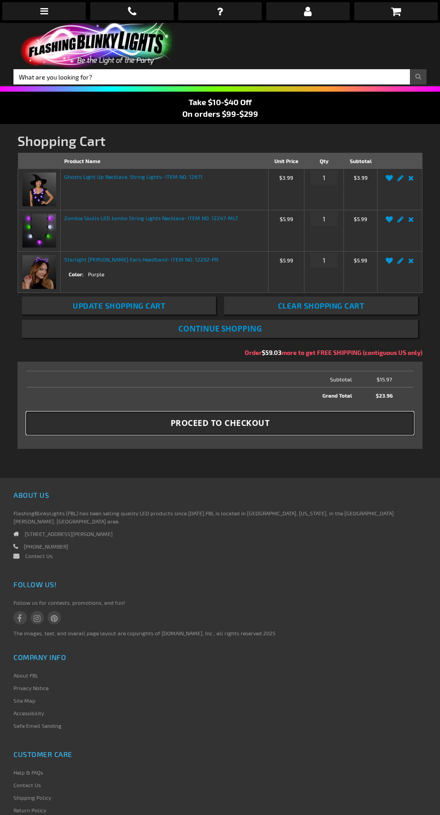
click at [225, 419] on span "Proceed to Checkout" at bounding box center [220, 422] width 99 height 11
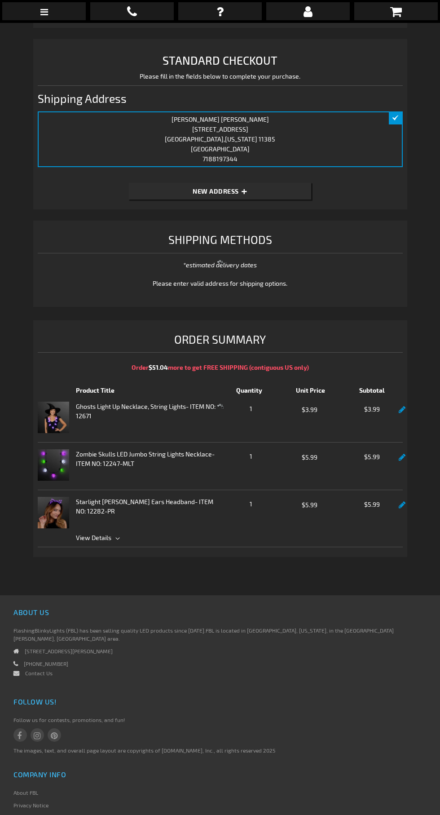
scroll to position [211, 0]
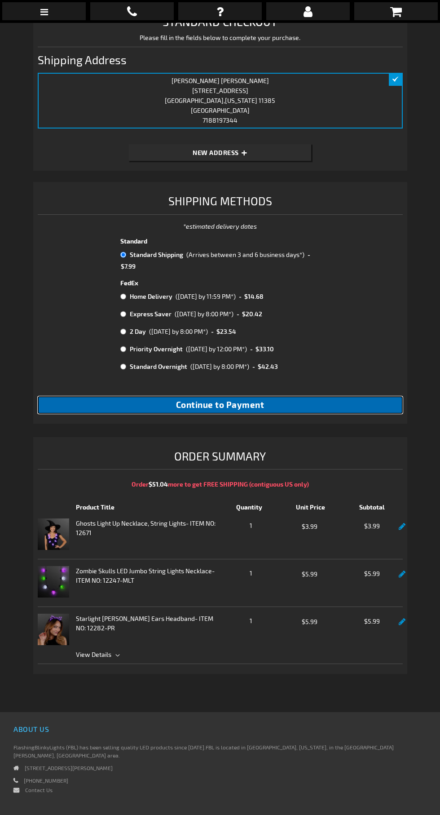
click at [229, 401] on span "Continue to Payment" at bounding box center [220, 404] width 88 height 10
checkbox input "true"
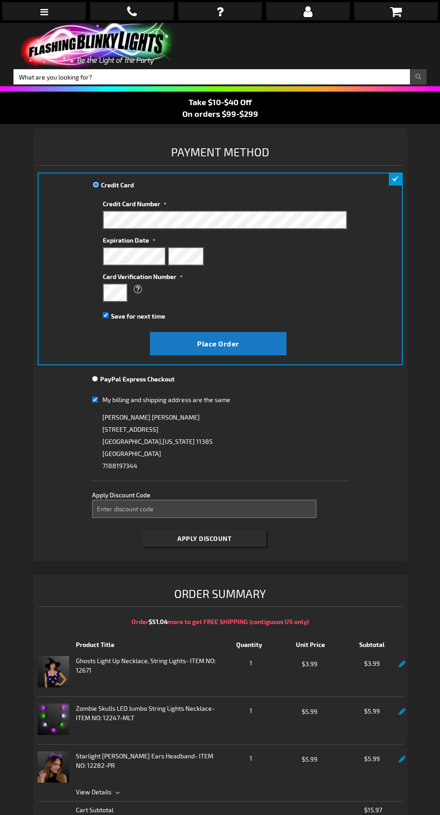
click at [202, 272] on label "Card Verification Number" at bounding box center [225, 275] width 244 height 12
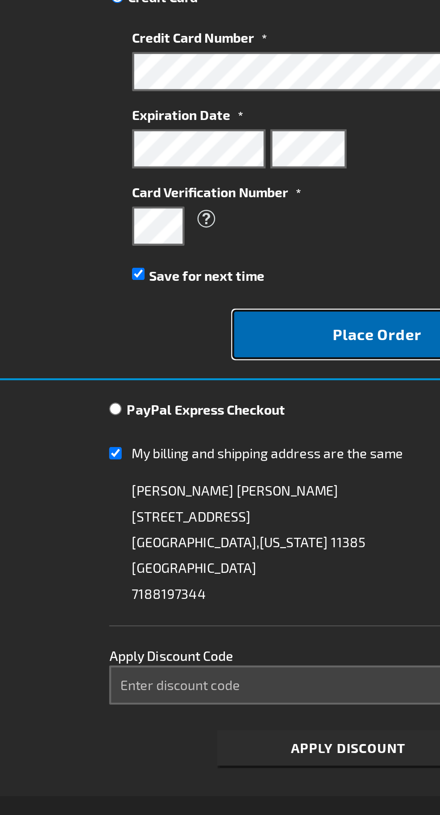
click at [206, 347] on span "Place Order" at bounding box center [218, 343] width 42 height 9
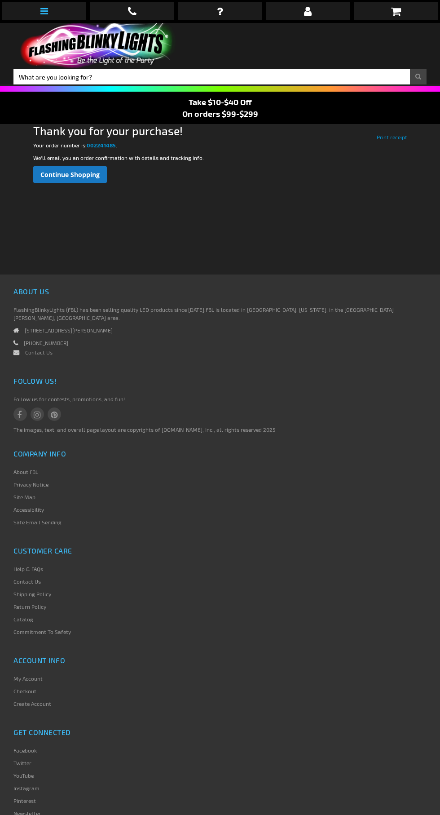
click at [41, 13] on icon at bounding box center [44, 11] width 8 height 9
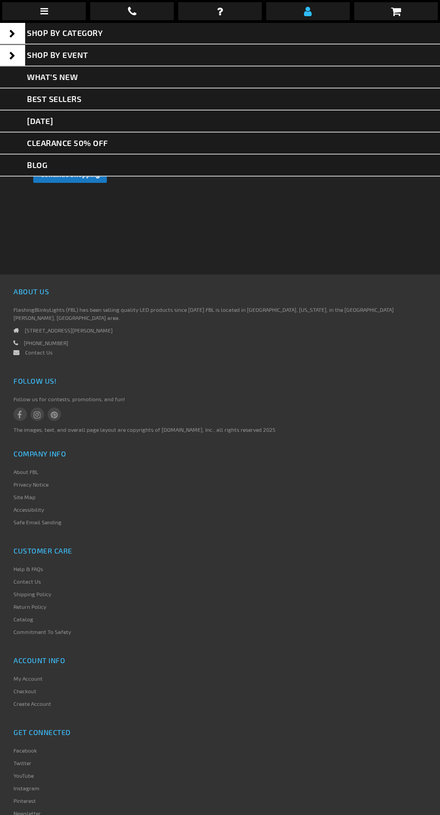
click at [304, 12] on icon at bounding box center [308, 11] width 8 height 11
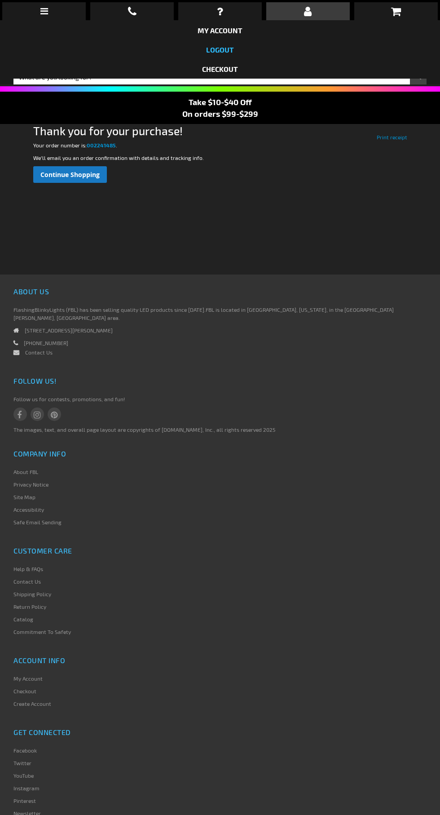
click at [230, 50] on link "Logout" at bounding box center [220, 49] width 28 height 9
